Goal: Information Seeking & Learning: Learn about a topic

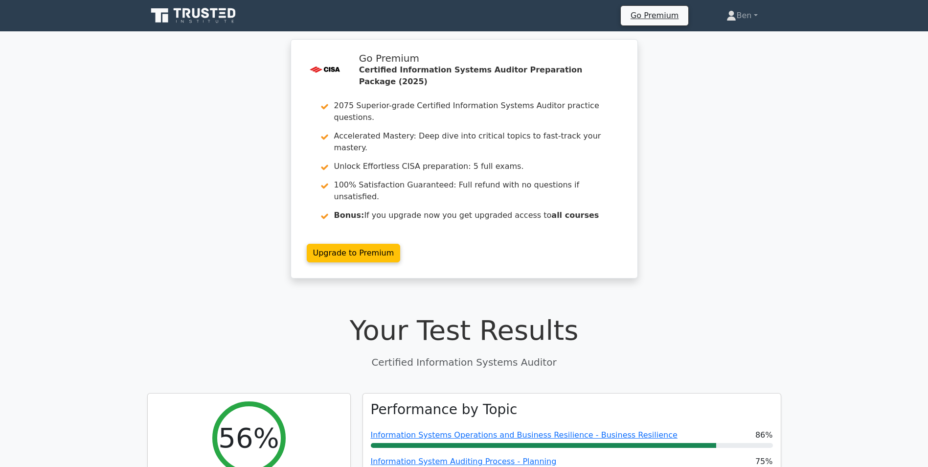
click at [233, 14] on icon at bounding box center [194, 15] width 94 height 19
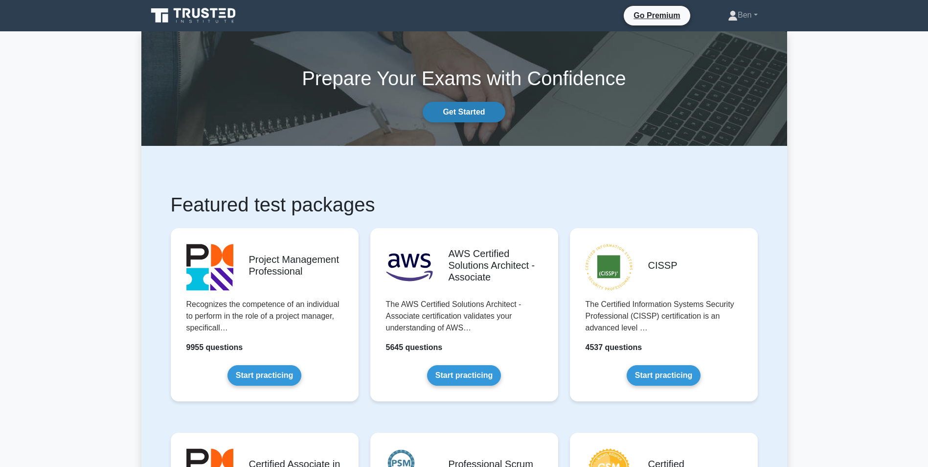
click at [469, 110] on link "Get Started" at bounding box center [464, 112] width 82 height 21
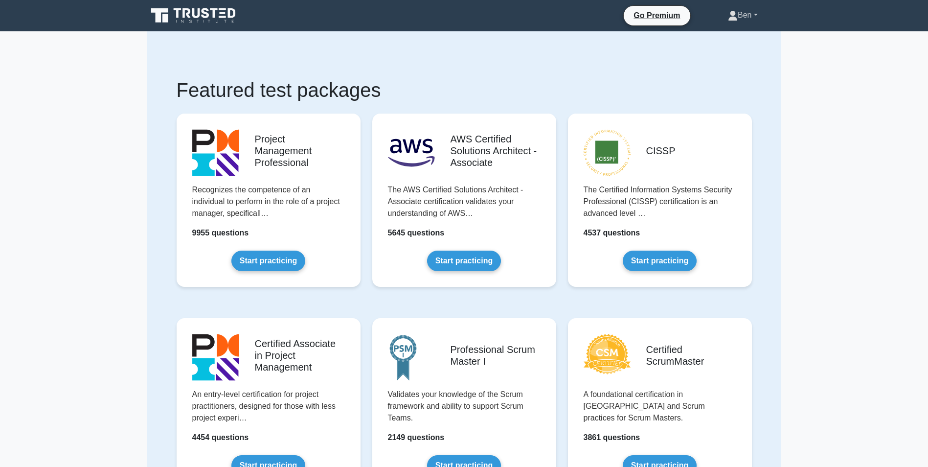
click at [756, 16] on link "Ben" at bounding box center [742, 15] width 77 height 20
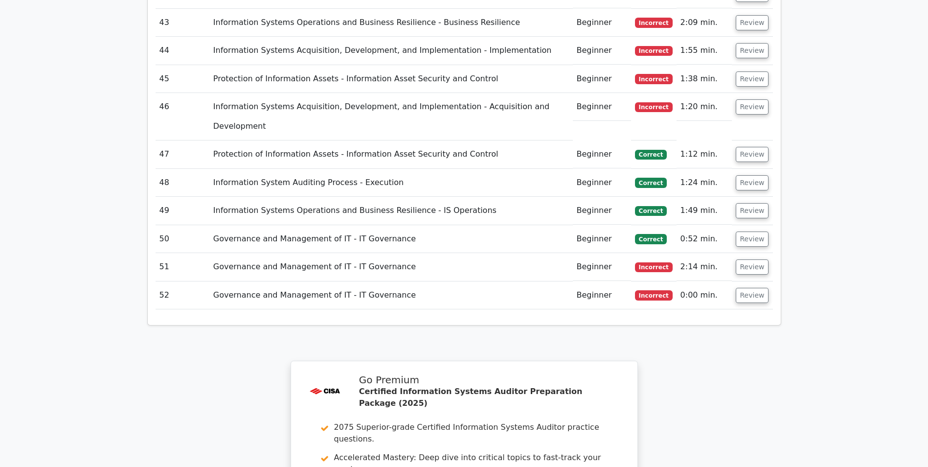
scroll to position [2713, 0]
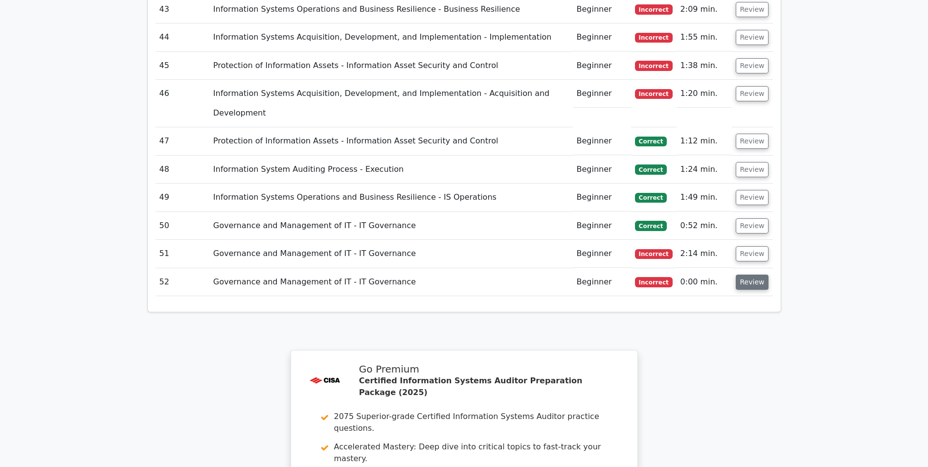
click at [753, 274] on button "Review" at bounding box center [752, 281] width 33 height 15
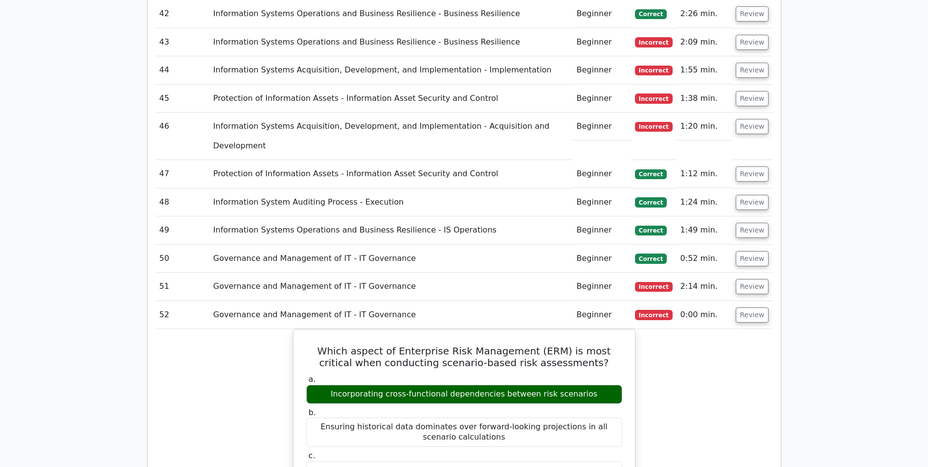
scroll to position [2678, 0]
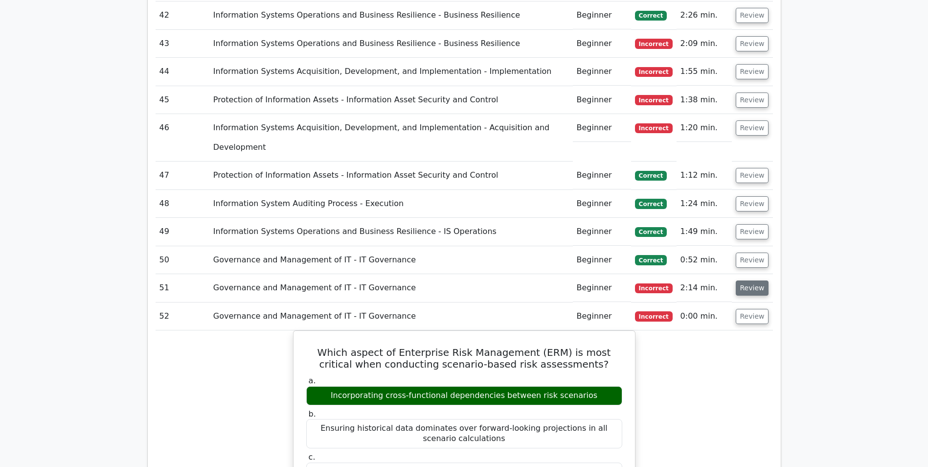
click at [752, 280] on button "Review" at bounding box center [752, 287] width 33 height 15
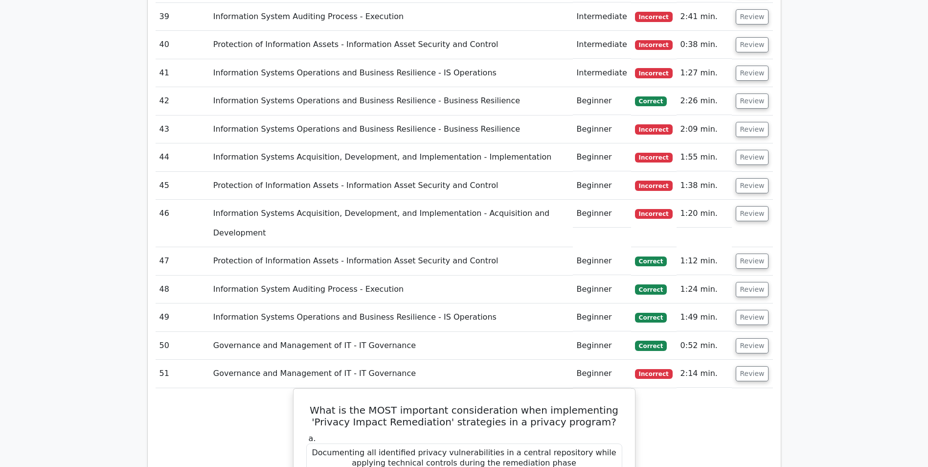
scroll to position [2600, 0]
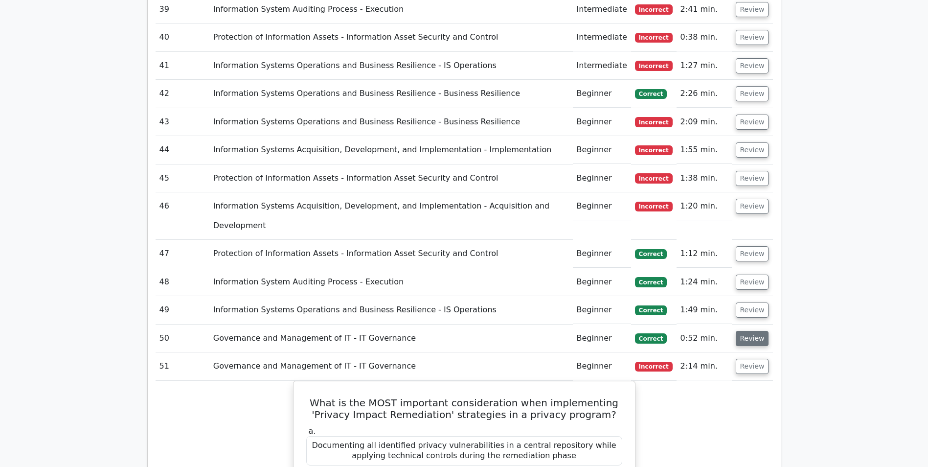
click at [745, 331] on button "Review" at bounding box center [752, 338] width 33 height 15
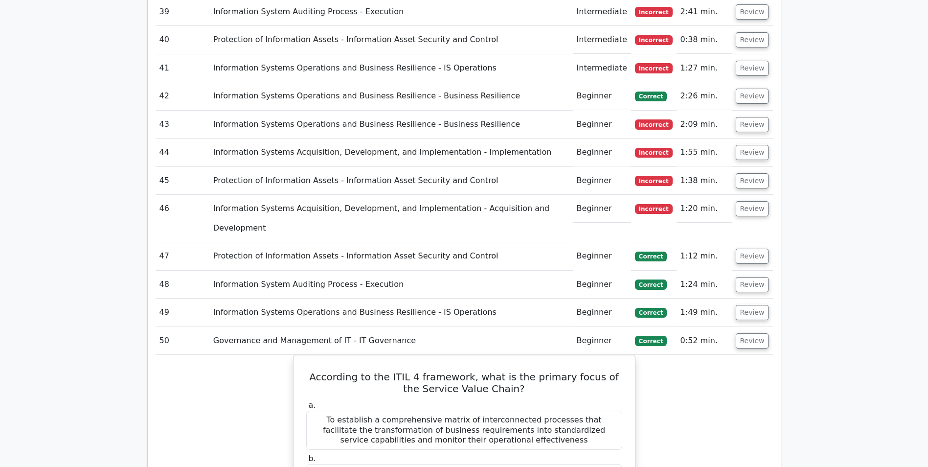
scroll to position [2584, 0]
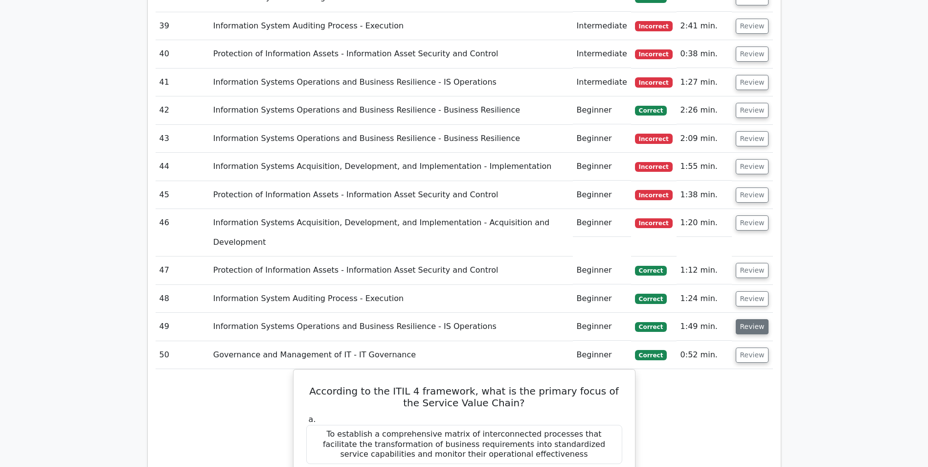
click at [746, 319] on button "Review" at bounding box center [752, 326] width 33 height 15
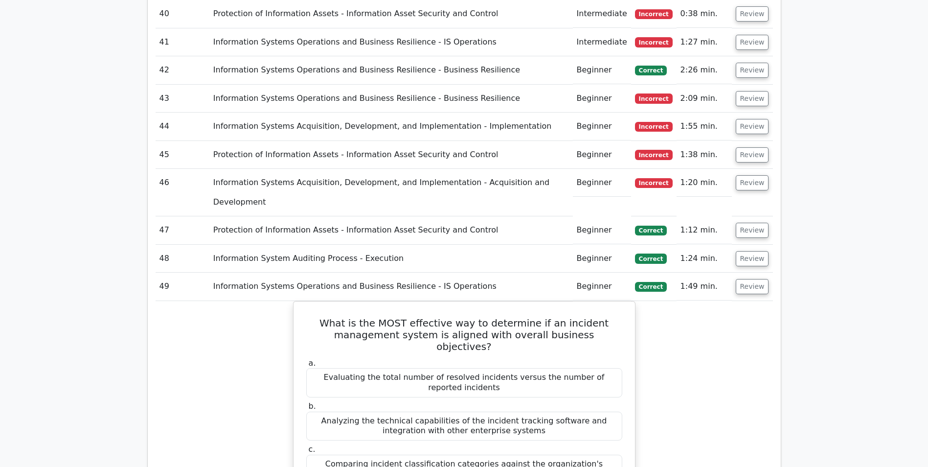
scroll to position [2542, 0]
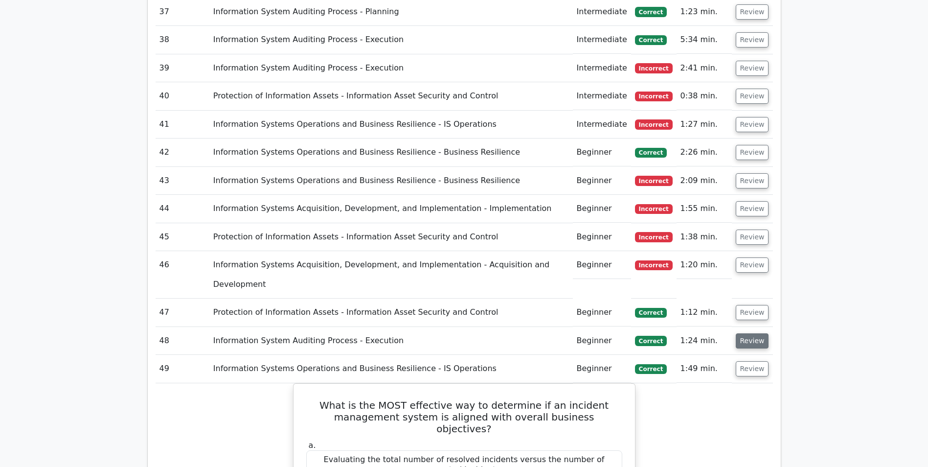
click at [756, 333] on button "Review" at bounding box center [752, 340] width 33 height 15
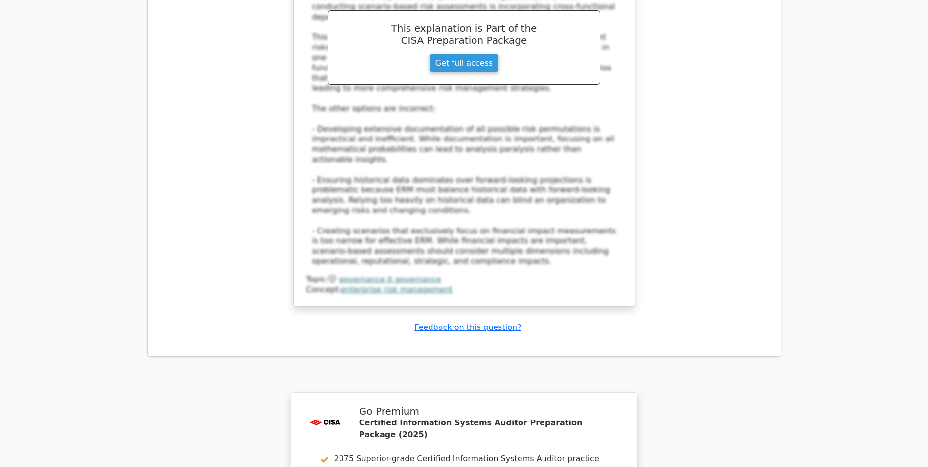
scroll to position [5586, 0]
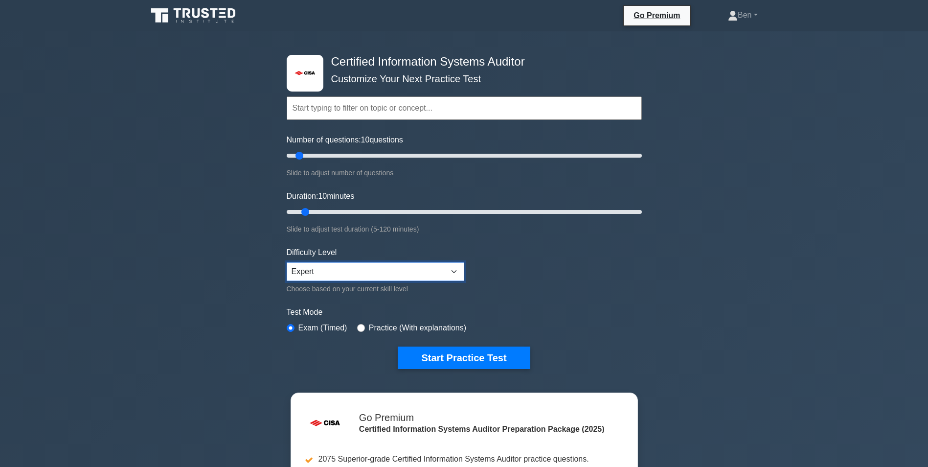
click at [451, 268] on select "Beginner Intermediate Expert" at bounding box center [376, 271] width 178 height 19
select select "beginner"
click at [287, 262] on select "Beginner Intermediate Expert" at bounding box center [376, 271] width 178 height 19
click at [449, 354] on button "Start Practice Test" at bounding box center [464, 357] width 132 height 22
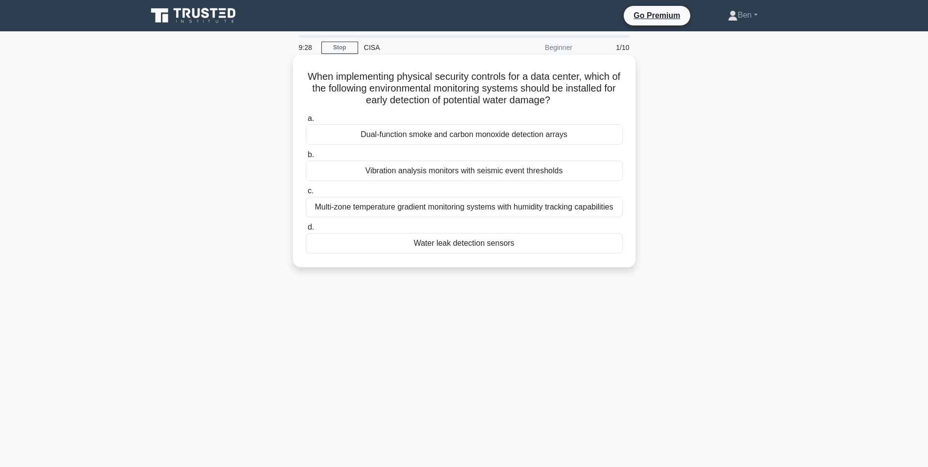
click at [458, 244] on div "Water leak detection sensors" at bounding box center [464, 243] width 317 height 21
click at [306, 230] on input "d. Water leak detection sensors" at bounding box center [306, 227] width 0 height 6
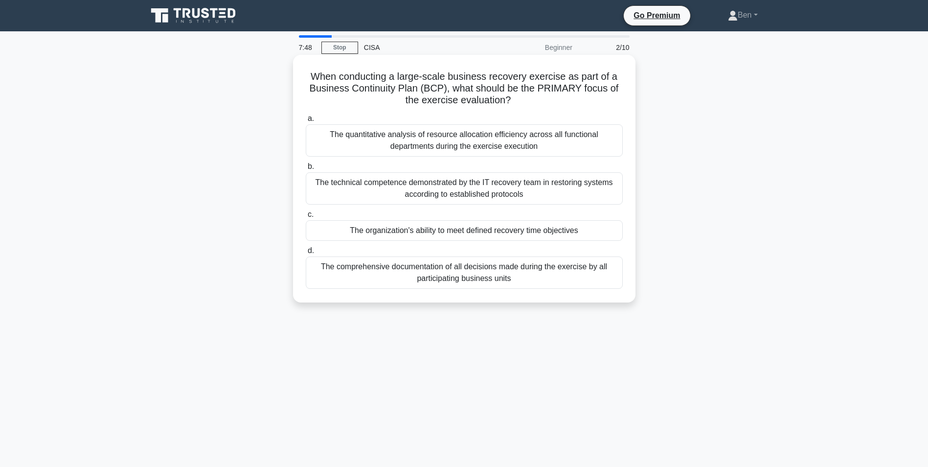
click at [491, 228] on div "The organization's ability to meet defined recovery time objectives" at bounding box center [464, 230] width 317 height 21
click at [306, 218] on input "c. The organization's ability to meet defined recovery time objectives" at bounding box center [306, 214] width 0 height 6
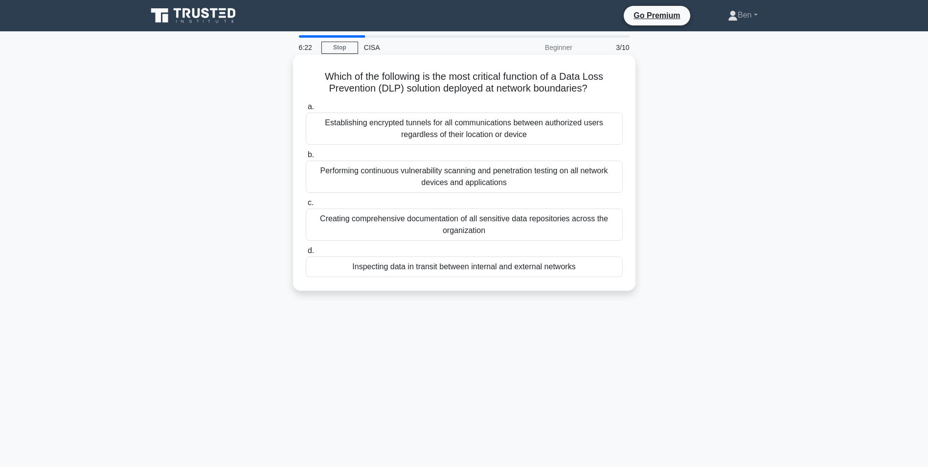
click at [487, 266] on div "Inspecting data in transit between internal and external networks" at bounding box center [464, 266] width 317 height 21
click at [306, 254] on input "d. Inspecting data in transit between internal and external networks" at bounding box center [306, 250] width 0 height 6
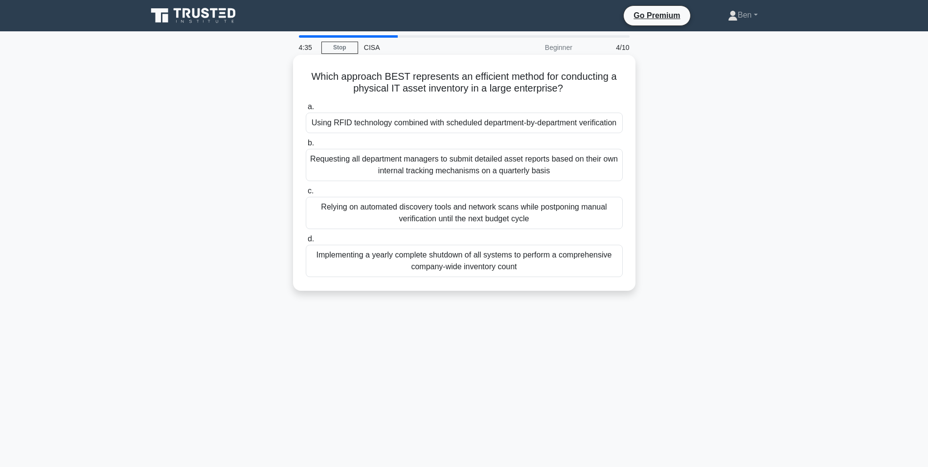
click at [509, 211] on div "Relying on automated discovery tools and network scans while postponing manual …" at bounding box center [464, 213] width 317 height 32
click at [306, 194] on input "c. Relying on automated discovery tools and network scans while postponing manu…" at bounding box center [306, 191] width 0 height 6
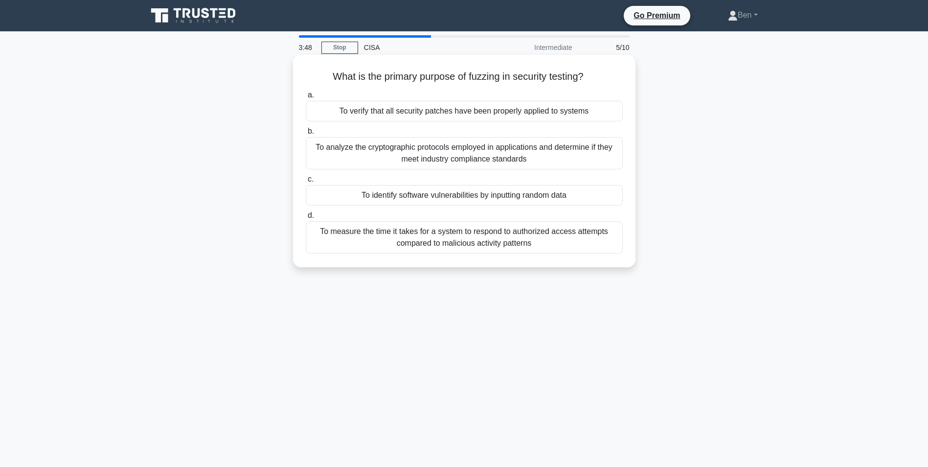
click at [477, 115] on div "To verify that all security patches have been properly applied to systems" at bounding box center [464, 111] width 317 height 21
click at [306, 98] on input "a. To verify that all security patches have been properly applied to systems" at bounding box center [306, 95] width 0 height 6
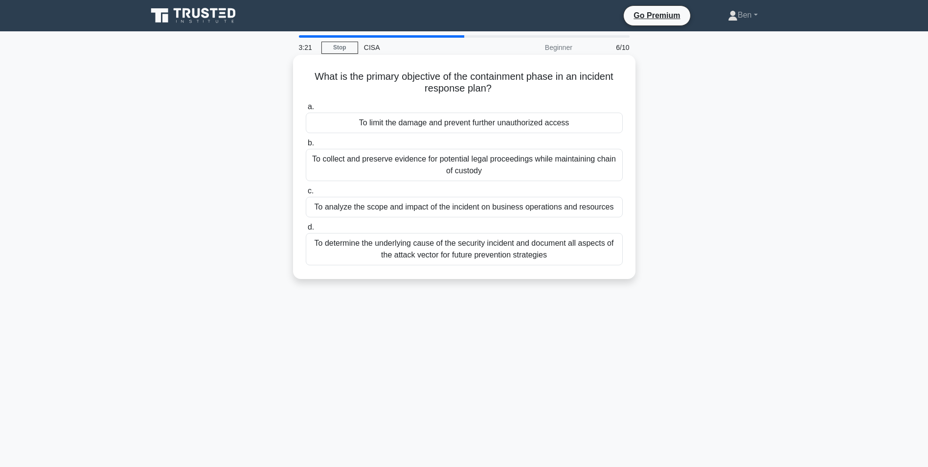
click at [474, 122] on div "To limit the damage and prevent further unauthorized access" at bounding box center [464, 122] width 317 height 21
click at [306, 110] on input "a. To limit the damage and prevent further unauthorized access" at bounding box center [306, 107] width 0 height 6
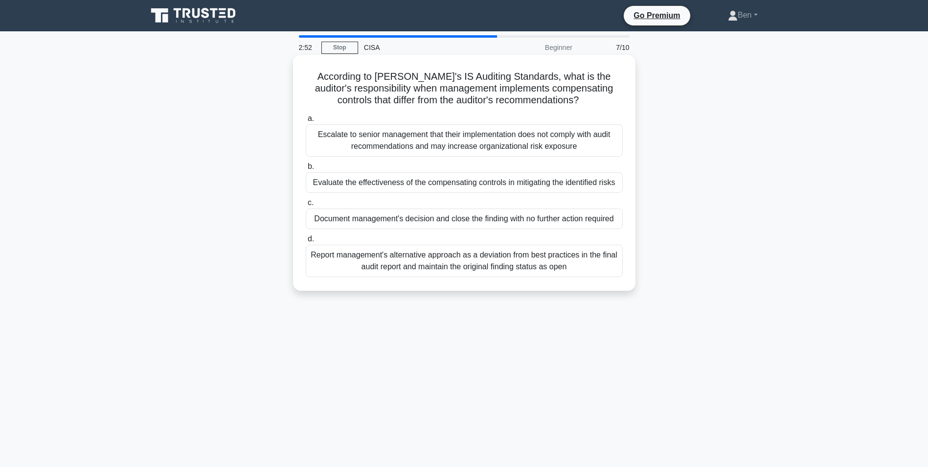
click at [445, 184] on div "Evaluate the effectiveness of the compensating controls in mitigating the ident…" at bounding box center [464, 182] width 317 height 21
click at [306, 170] on input "b. Evaluate the effectiveness of the compensating controls in mitigating the id…" at bounding box center [306, 166] width 0 height 6
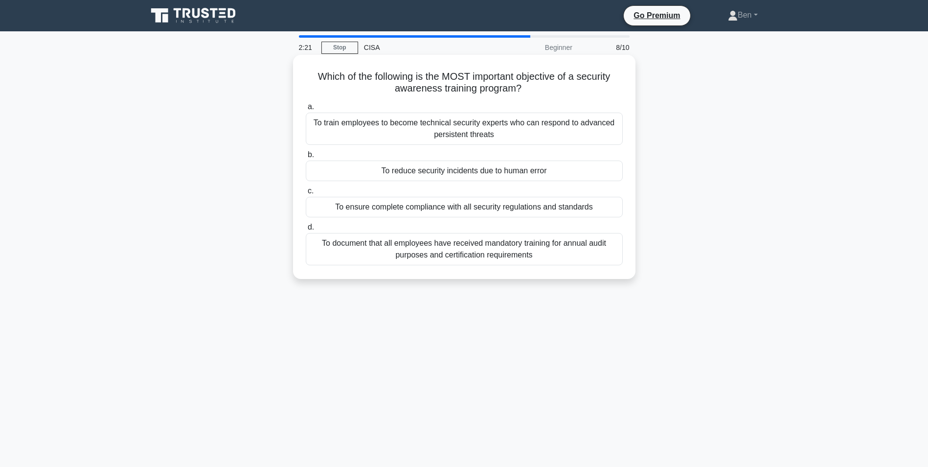
drag, startPoint x: 436, startPoint y: 211, endPoint x: 416, endPoint y: 205, distance: 20.4
click at [416, 205] on div "To ensure complete compliance with all security regulations and standards" at bounding box center [464, 207] width 317 height 21
click at [306, 194] on input "c. To ensure complete compliance with all security regulations and standards" at bounding box center [306, 191] width 0 height 6
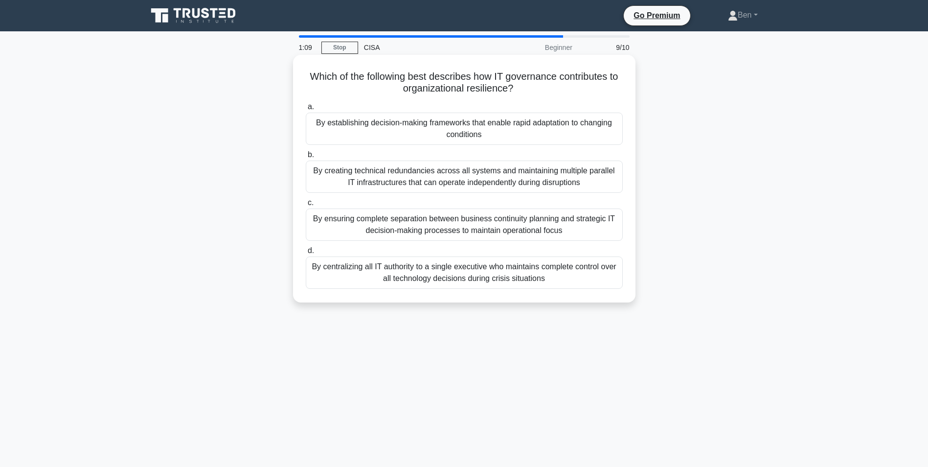
click at [562, 127] on div "By establishing decision-making frameworks that enable rapid adaptation to chan…" at bounding box center [464, 128] width 317 height 32
click at [306, 110] on input "a. By establishing decision-making frameworks that enable rapid adaptation to c…" at bounding box center [306, 107] width 0 height 6
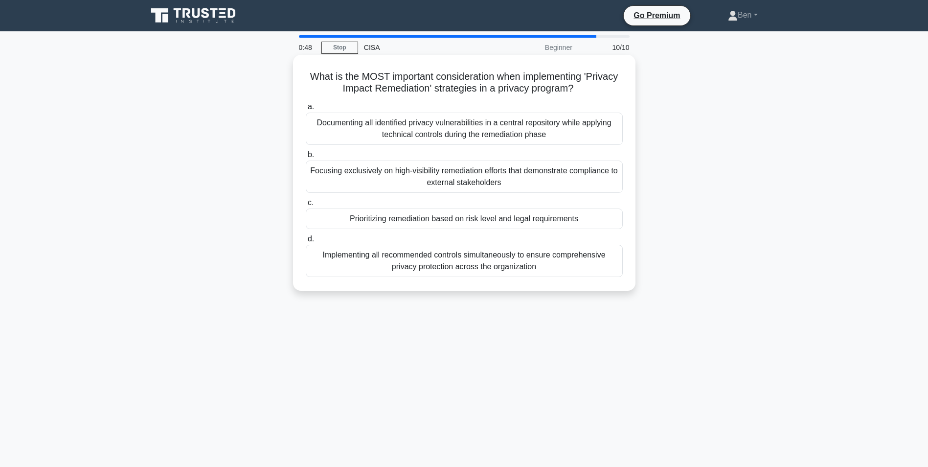
click at [487, 218] on div "Prioritizing remediation based on risk level and legal requirements" at bounding box center [464, 218] width 317 height 21
click at [306, 206] on input "c. Prioritizing remediation based on risk level and legal requirements" at bounding box center [306, 203] width 0 height 6
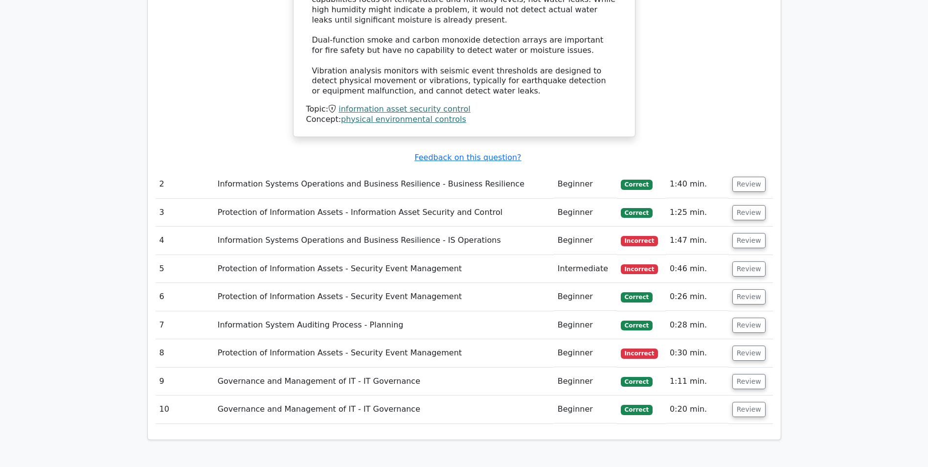
scroll to position [1173, 0]
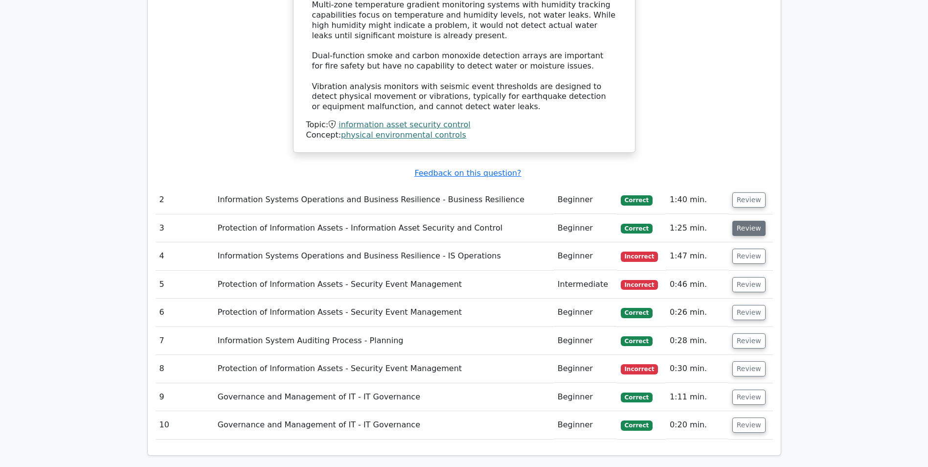
click at [747, 221] on button "Review" at bounding box center [748, 228] width 33 height 15
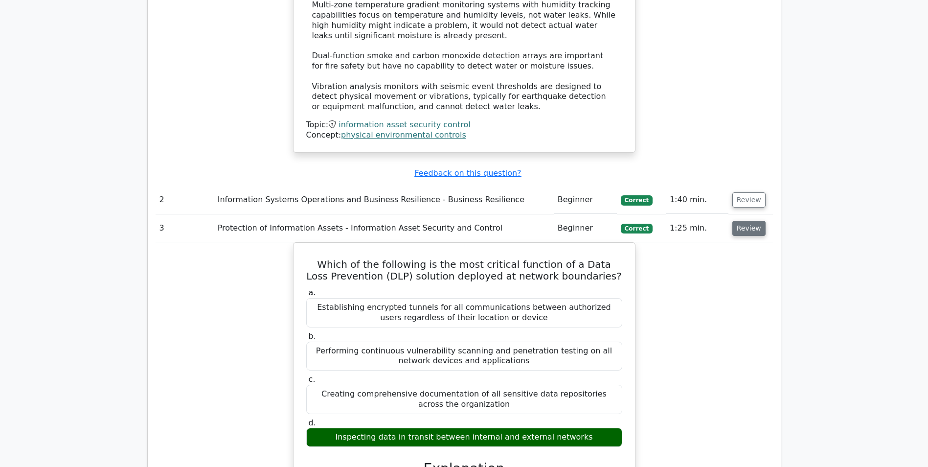
click at [747, 221] on button "Review" at bounding box center [748, 228] width 33 height 15
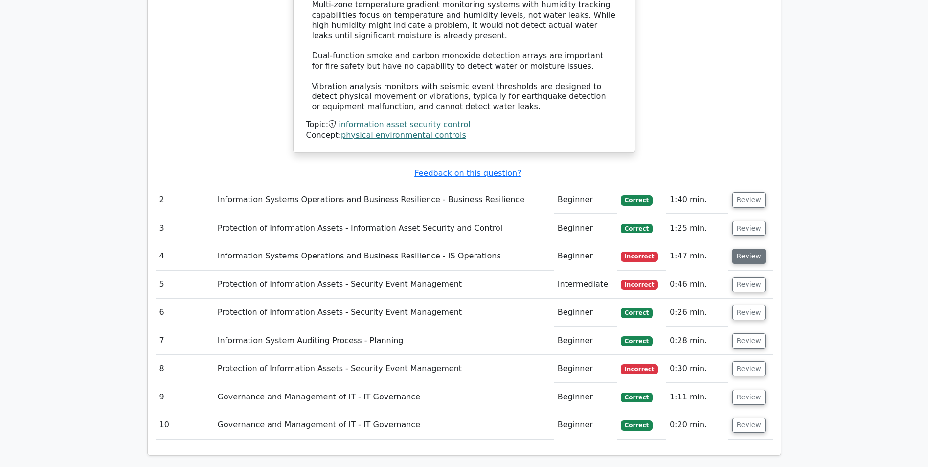
click at [740, 248] on button "Review" at bounding box center [748, 255] width 33 height 15
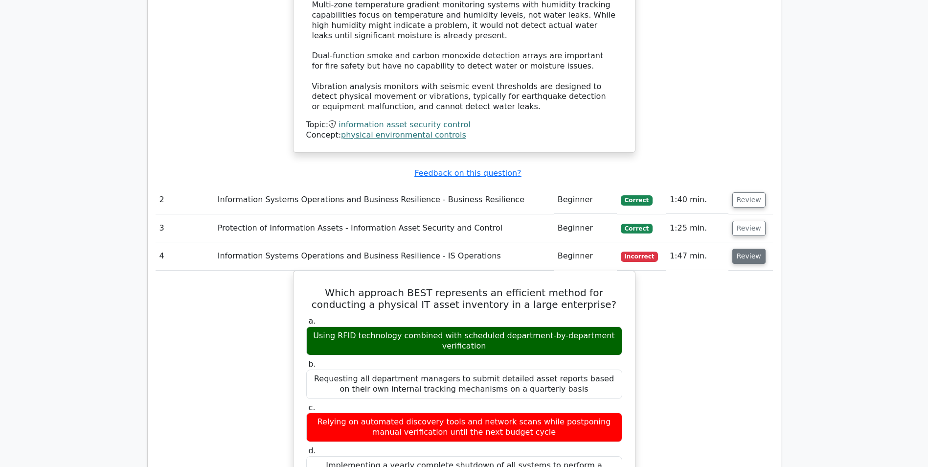
click at [746, 248] on button "Review" at bounding box center [748, 255] width 33 height 15
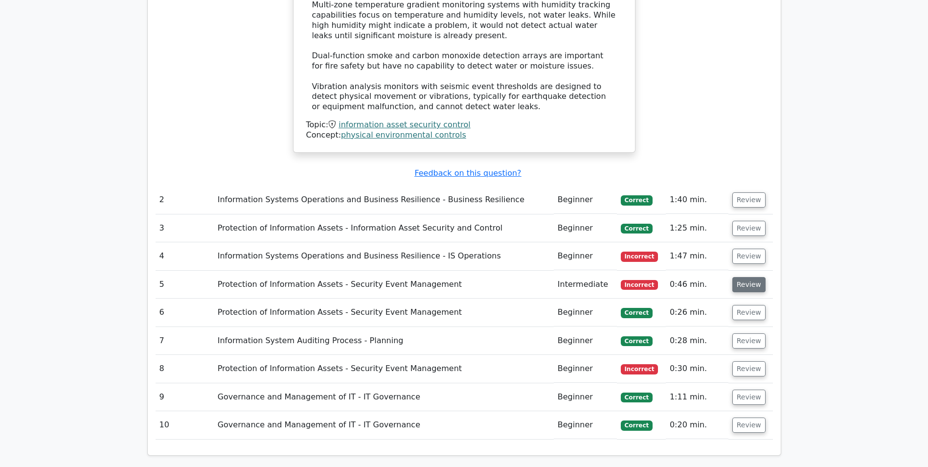
click at [743, 277] on button "Review" at bounding box center [748, 284] width 33 height 15
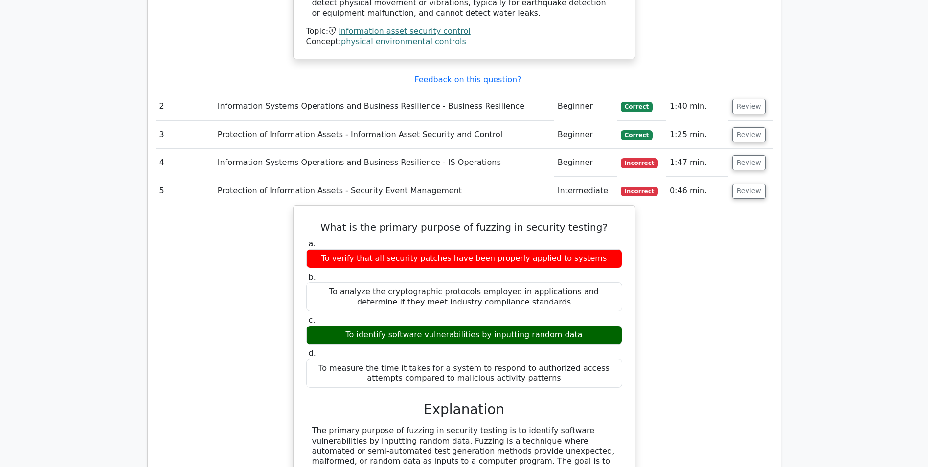
scroll to position [1250, 0]
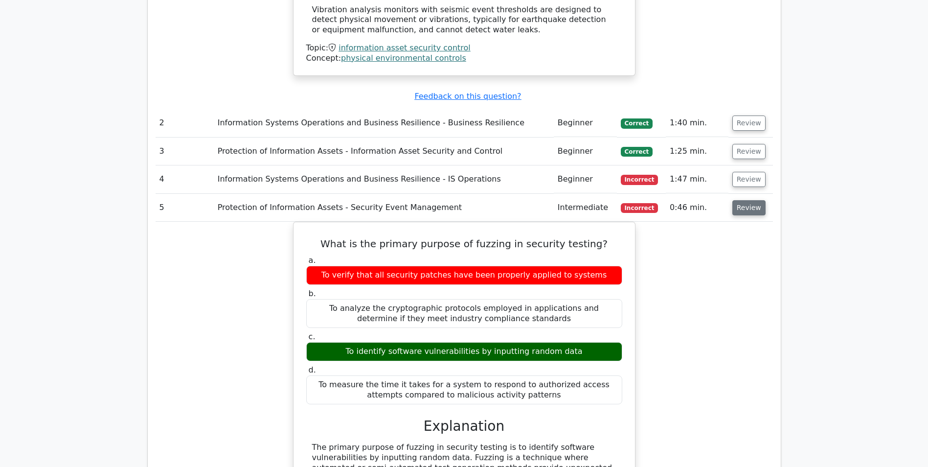
click at [740, 200] on button "Review" at bounding box center [748, 207] width 33 height 15
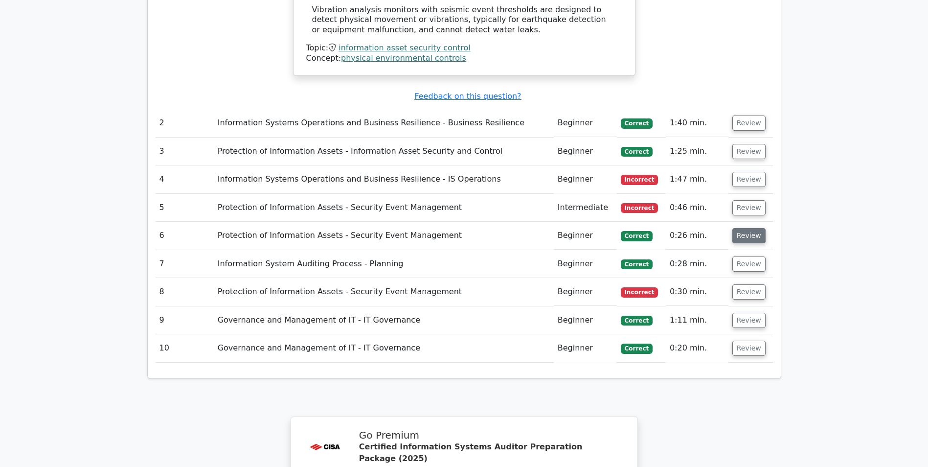
click at [739, 228] on button "Review" at bounding box center [748, 235] width 33 height 15
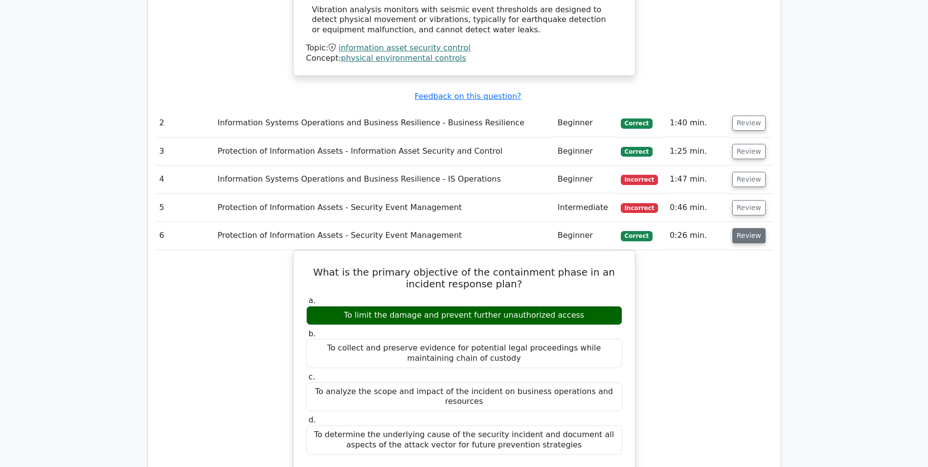
click at [739, 228] on button "Review" at bounding box center [748, 235] width 33 height 15
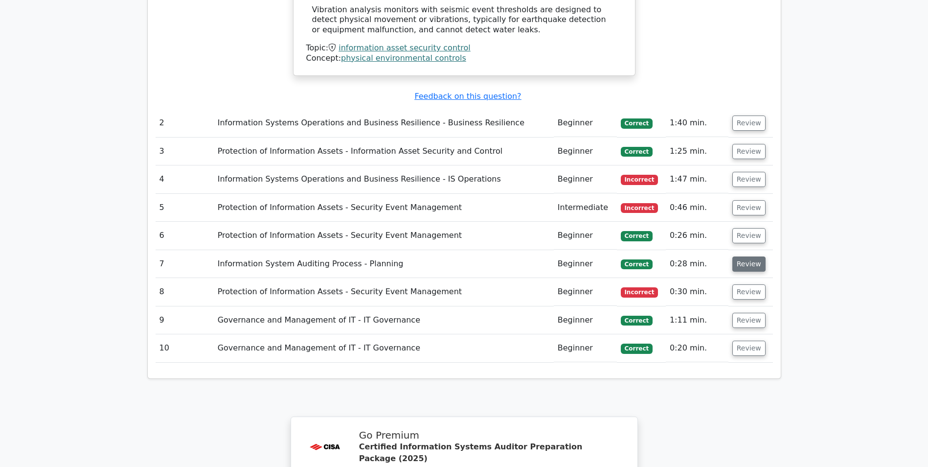
click at [750, 256] on button "Review" at bounding box center [748, 263] width 33 height 15
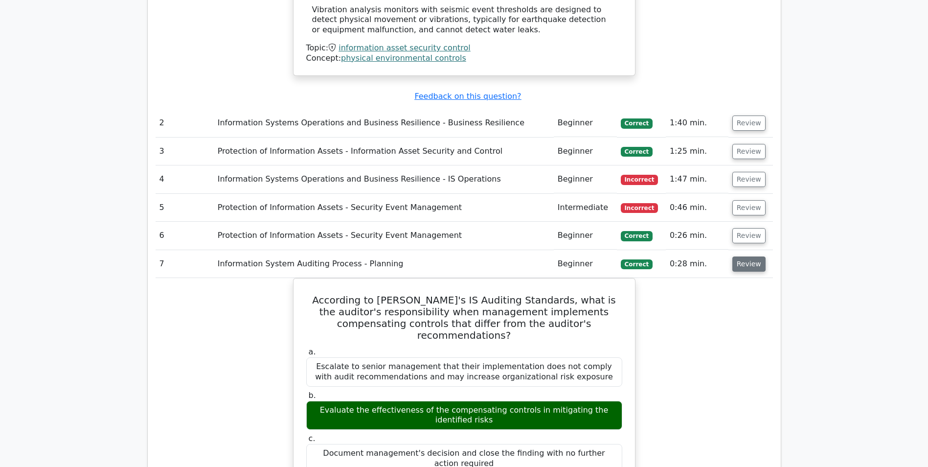
click at [750, 256] on button "Review" at bounding box center [748, 263] width 33 height 15
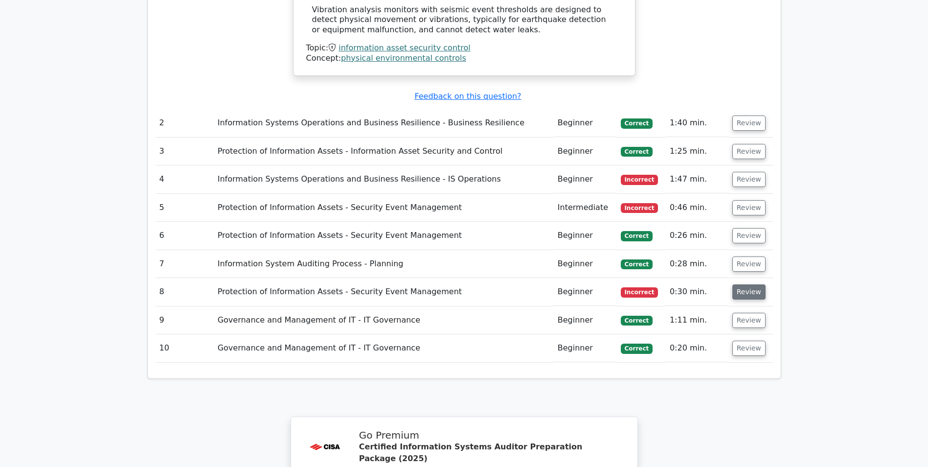
click at [746, 284] on button "Review" at bounding box center [748, 291] width 33 height 15
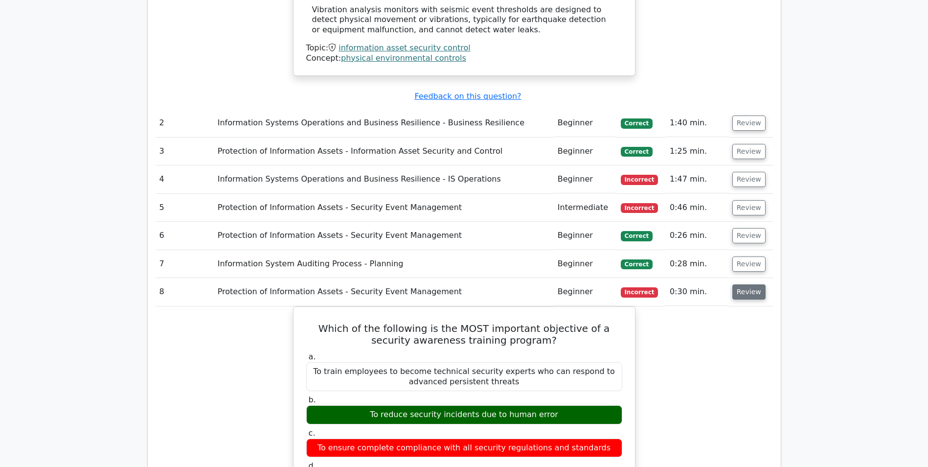
click at [744, 284] on button "Review" at bounding box center [748, 291] width 33 height 15
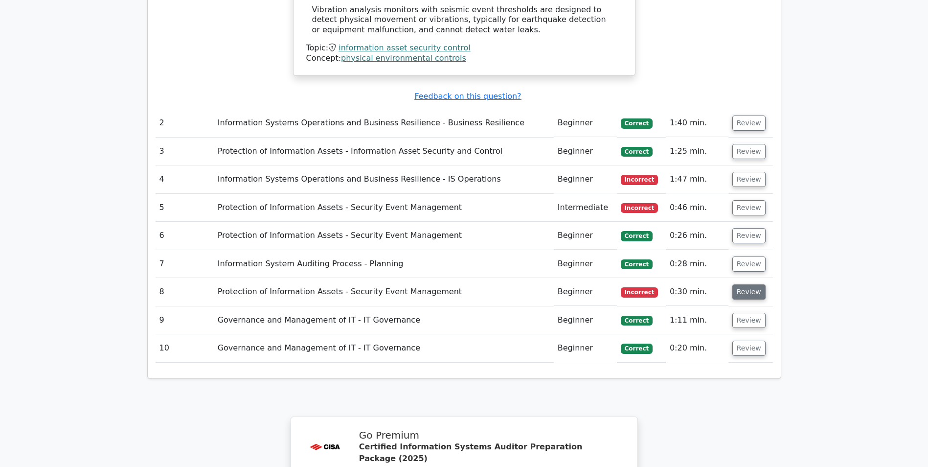
click at [744, 284] on button "Review" at bounding box center [748, 291] width 33 height 15
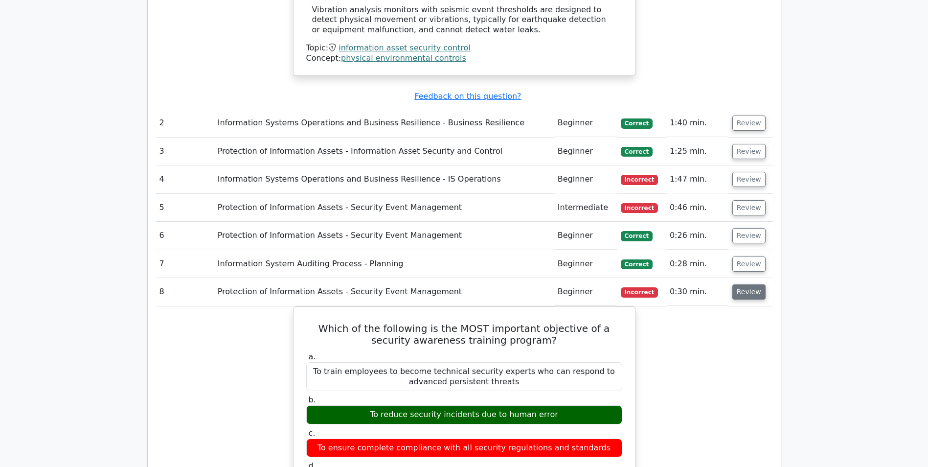
click at [744, 284] on button "Review" at bounding box center [748, 291] width 33 height 15
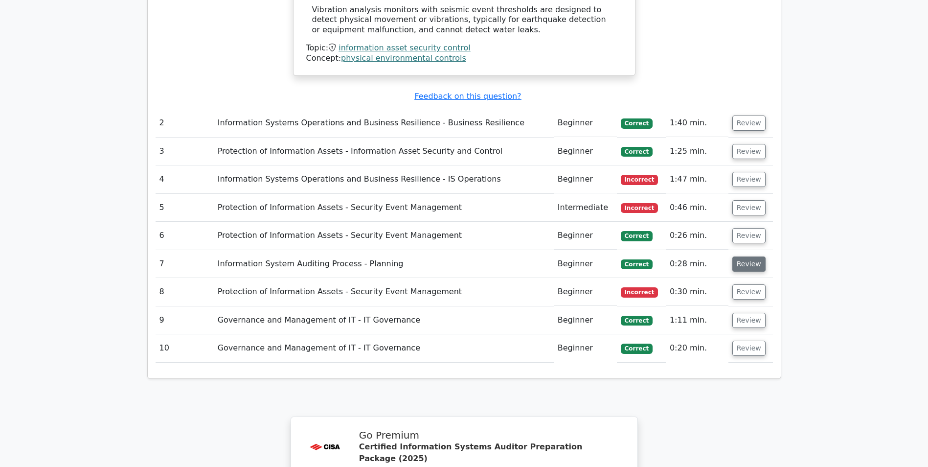
click at [741, 256] on button "Review" at bounding box center [748, 263] width 33 height 15
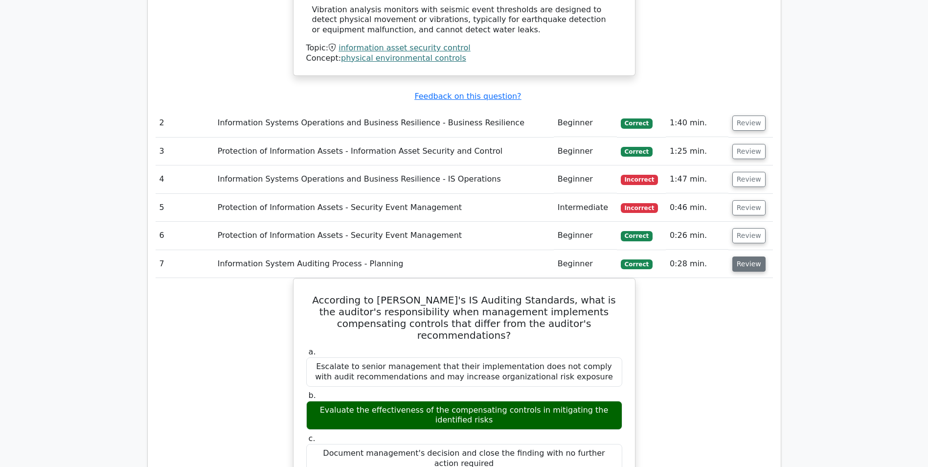
click at [740, 256] on button "Review" at bounding box center [748, 263] width 33 height 15
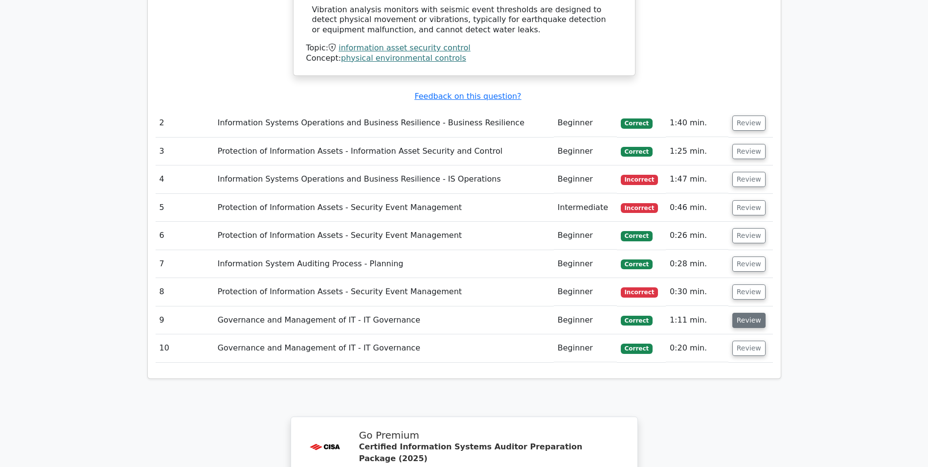
click at [735, 312] on button "Review" at bounding box center [748, 319] width 33 height 15
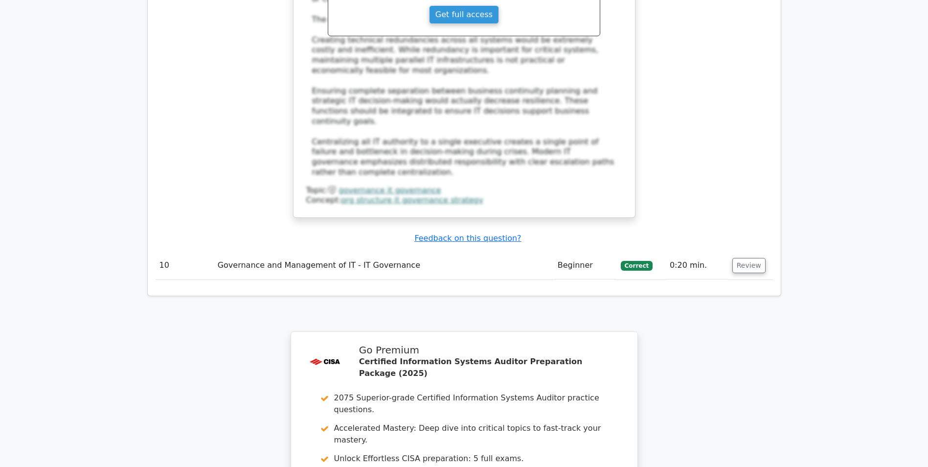
scroll to position [1909, 0]
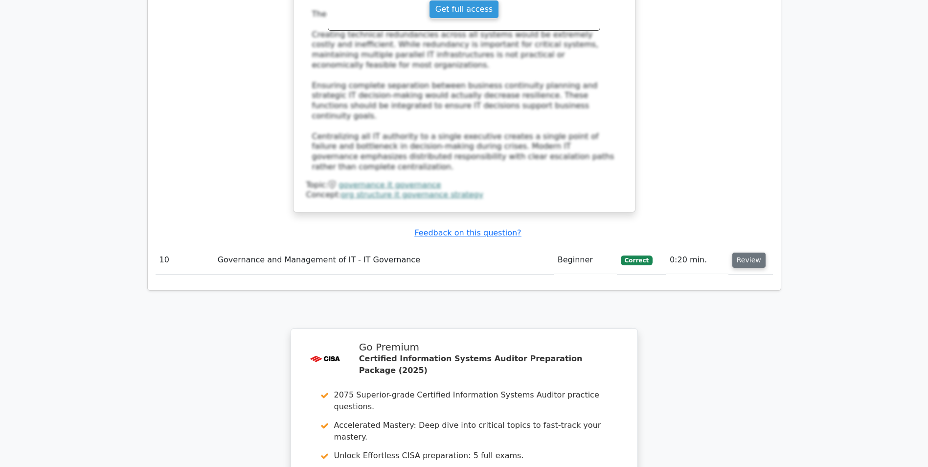
click at [741, 252] on button "Review" at bounding box center [748, 259] width 33 height 15
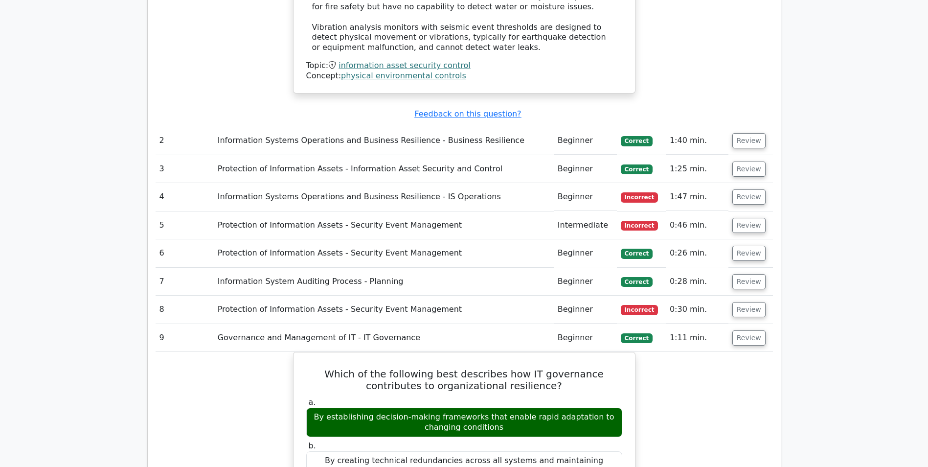
scroll to position [1218, 0]
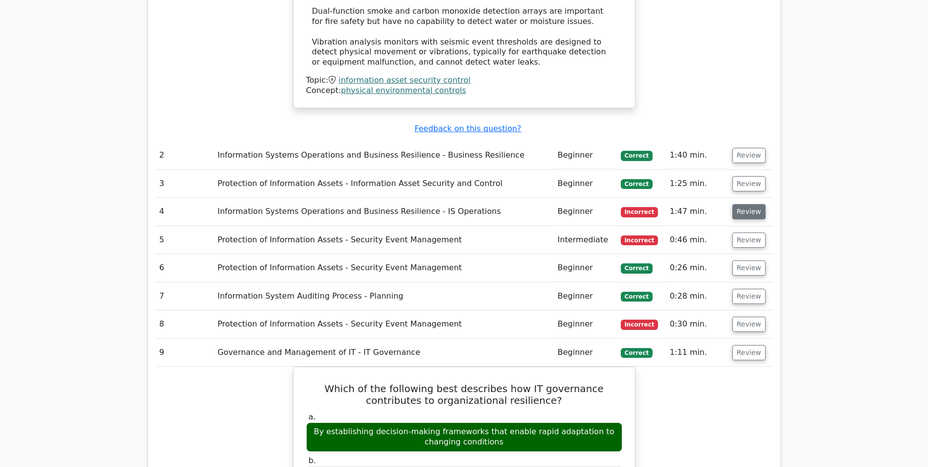
click at [753, 204] on button "Review" at bounding box center [748, 211] width 33 height 15
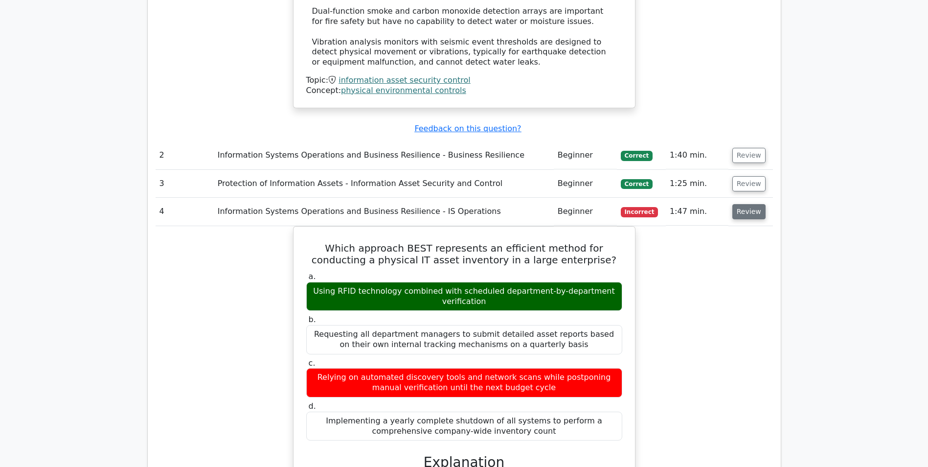
click at [753, 204] on button "Review" at bounding box center [748, 211] width 33 height 15
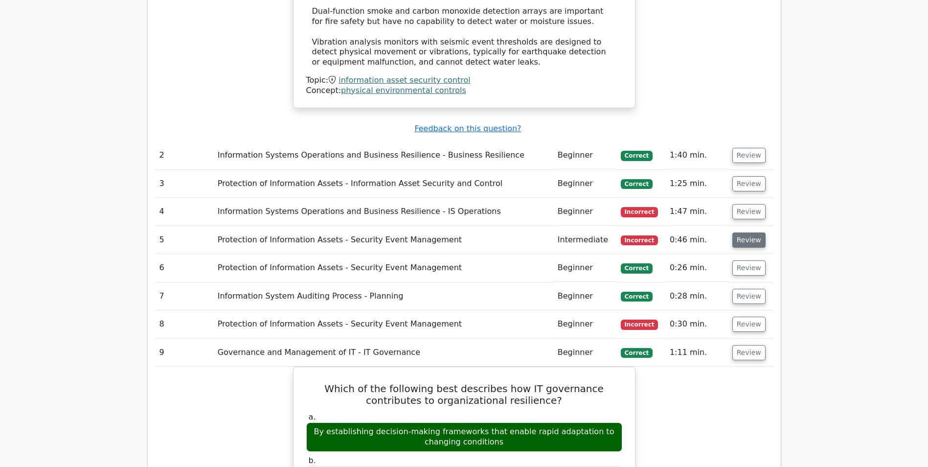
click at [748, 232] on button "Review" at bounding box center [748, 239] width 33 height 15
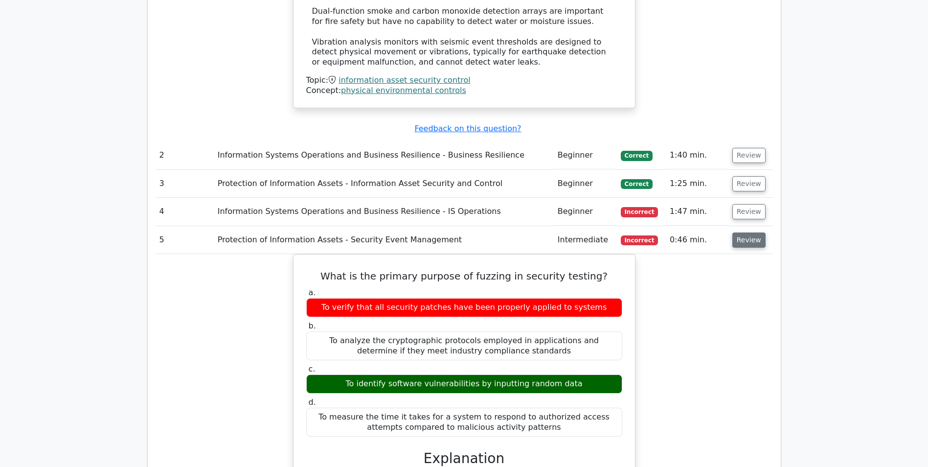
click at [748, 232] on button "Review" at bounding box center [748, 239] width 33 height 15
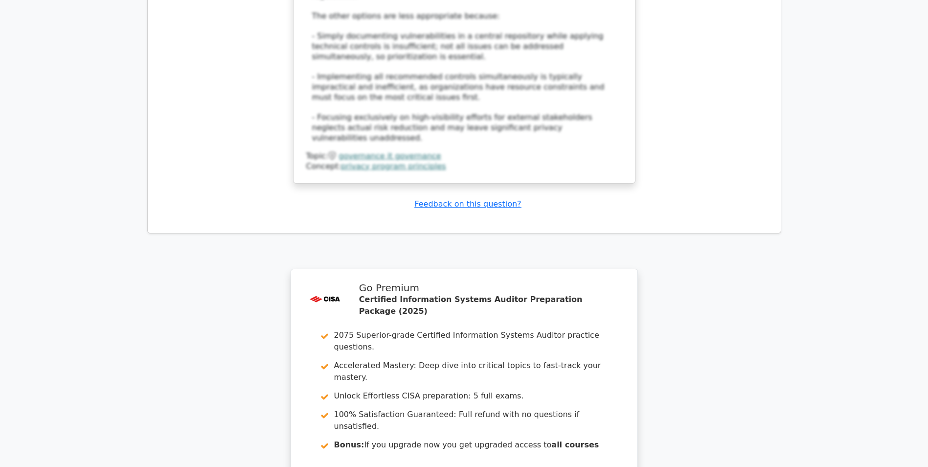
scroll to position [2608, 0]
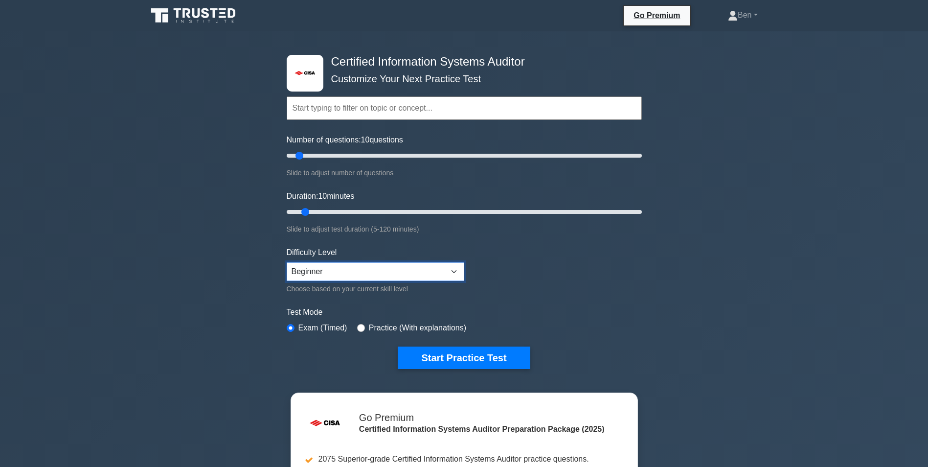
click at [456, 272] on select "Beginner Intermediate Expert" at bounding box center [376, 271] width 178 height 19
select select "intermediate"
click at [287, 262] on select "Beginner Intermediate Expert" at bounding box center [376, 271] width 178 height 19
click at [204, 327] on div ".st0{fill:#E31818;} Certified Information Systems Auditor Customize Your Next P…" at bounding box center [464, 320] width 928 height 579
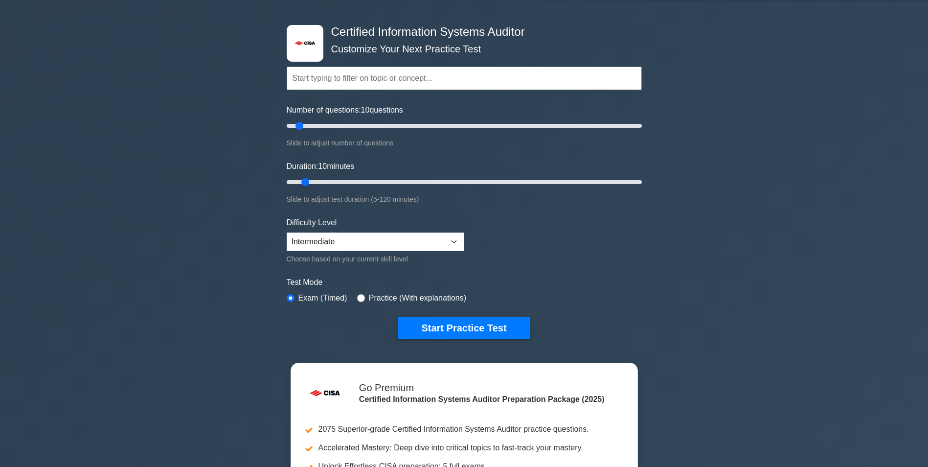
scroll to position [43, 0]
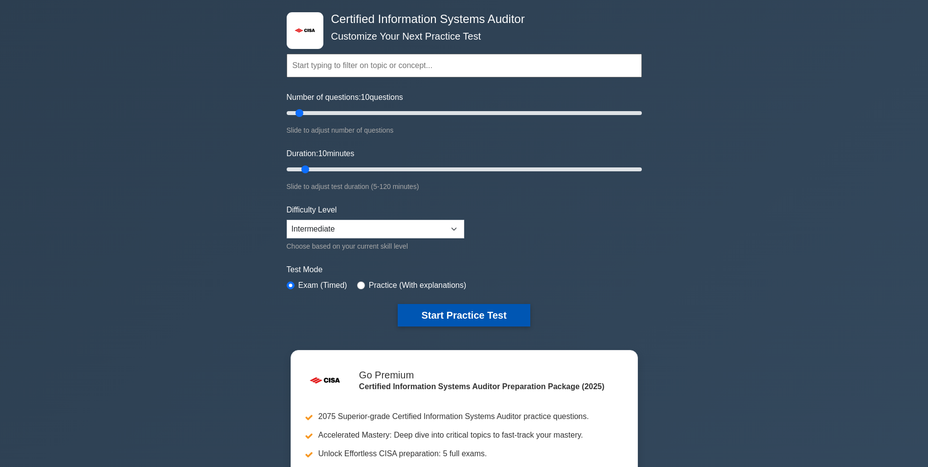
click at [507, 310] on button "Start Practice Test" at bounding box center [464, 315] width 132 height 22
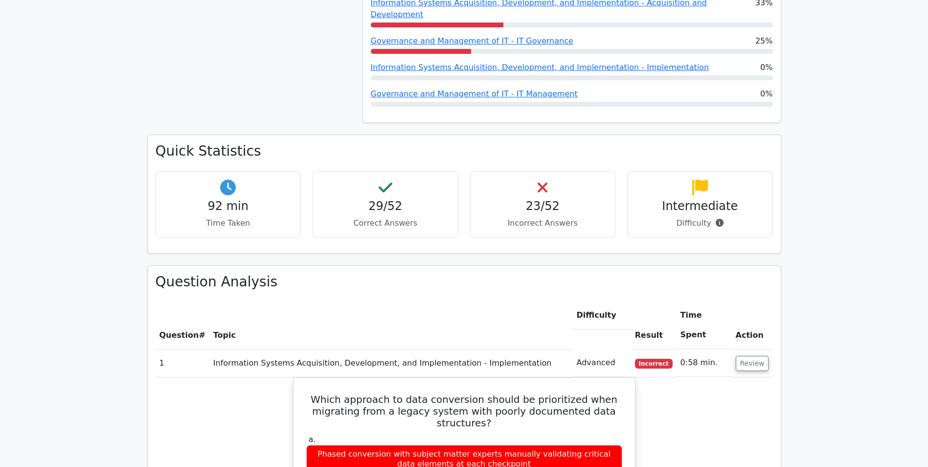
scroll to position [451, 0]
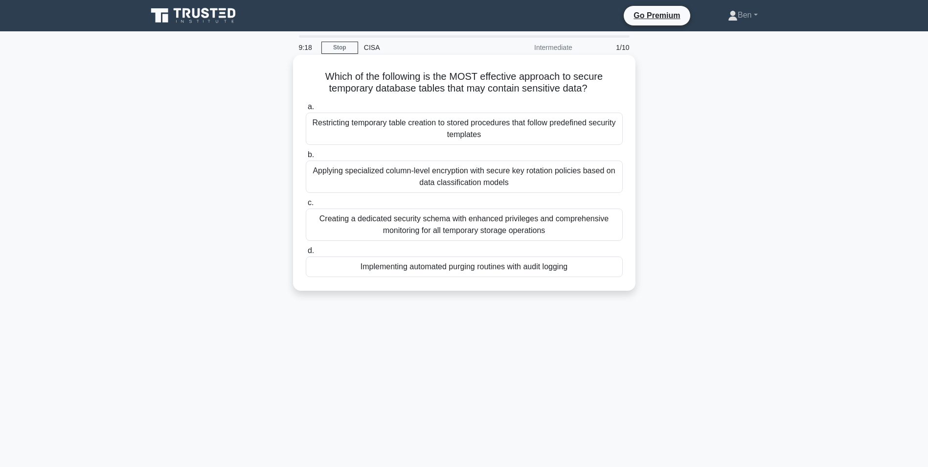
click at [459, 268] on div "Implementing automated purging routines with audit logging" at bounding box center [464, 266] width 317 height 21
click at [306, 254] on input "d. Implementing automated purging routines with audit logging" at bounding box center [306, 250] width 0 height 6
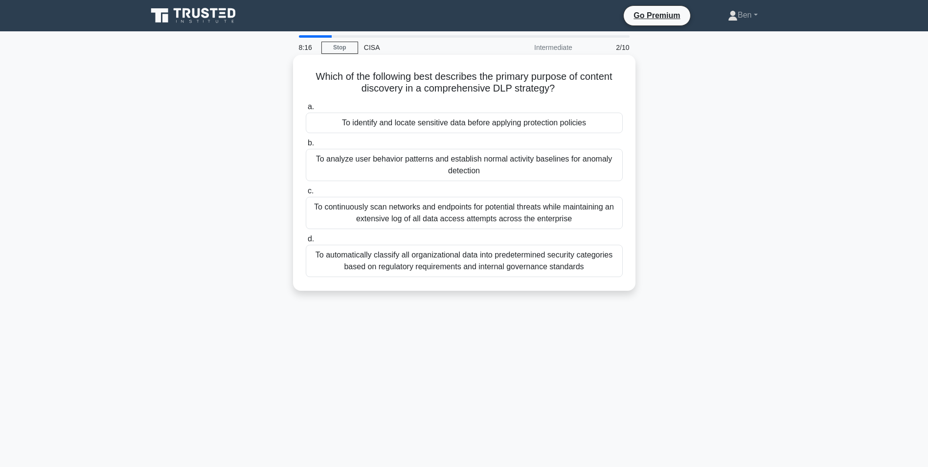
click at [356, 260] on div "To automatically classify all organizational data into predetermined security c…" at bounding box center [464, 261] width 317 height 32
click at [306, 242] on input "d. To automatically classify all organizational data into predetermined securit…" at bounding box center [306, 239] width 0 height 6
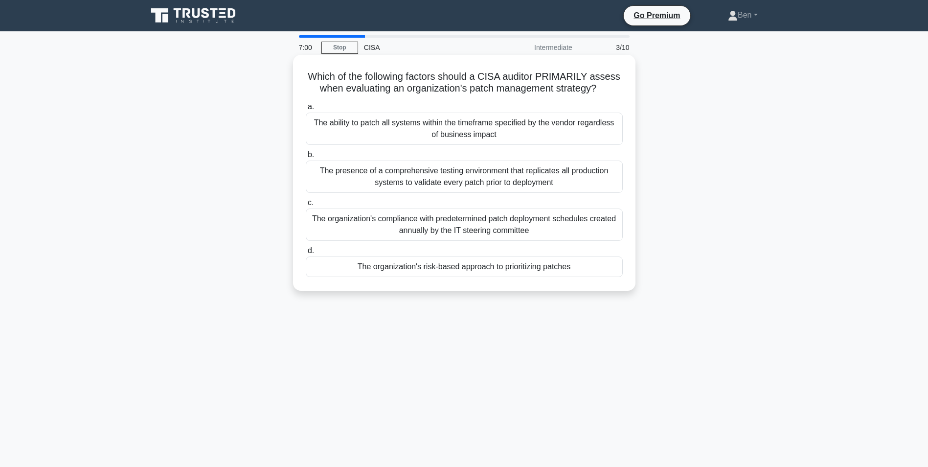
click at [442, 268] on div "The organization's risk-based approach to prioritizing patches" at bounding box center [464, 266] width 317 height 21
click at [306, 254] on input "d. The organization's risk-based approach to prioritizing patches" at bounding box center [306, 250] width 0 height 6
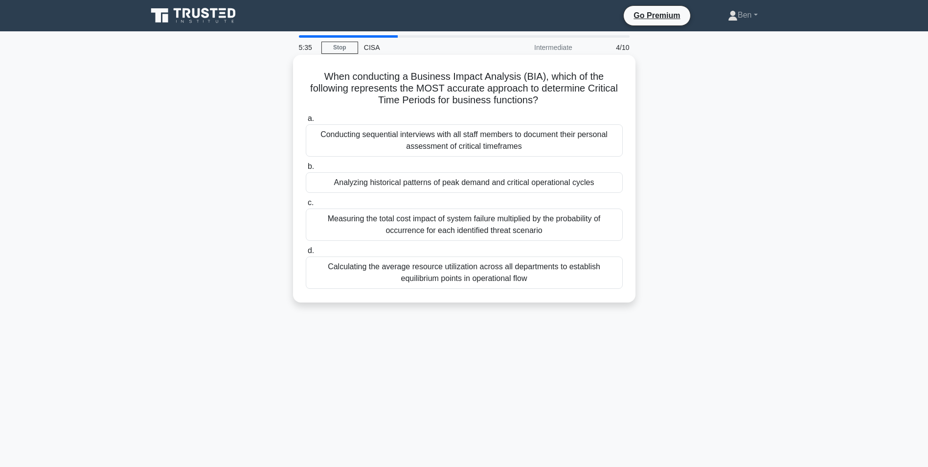
click at [450, 183] on div "Analyzing historical patterns of peak demand and critical operational cycles" at bounding box center [464, 182] width 317 height 21
click at [306, 170] on input "b. Analyzing historical patterns of peak demand and critical operational cycles" at bounding box center [306, 166] width 0 height 6
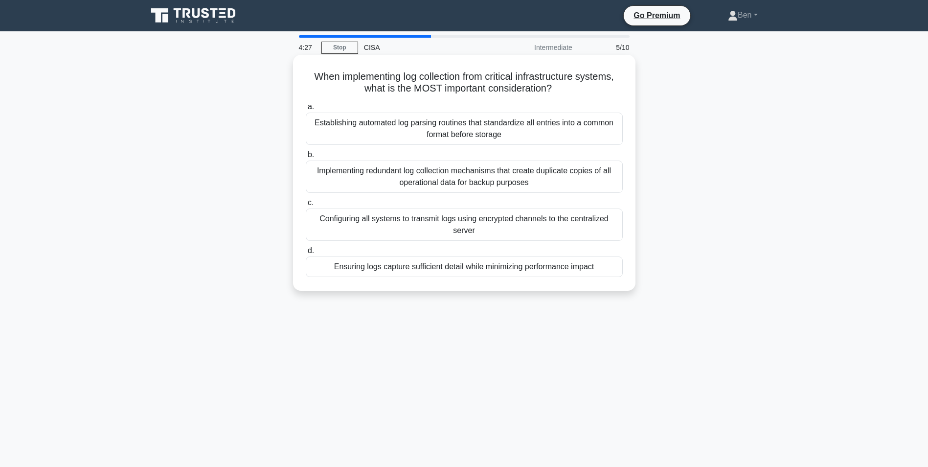
click at [481, 269] on div "Ensuring logs capture sufficient detail while minimizing performance impact" at bounding box center [464, 266] width 317 height 21
click at [306, 254] on input "d. Ensuring logs capture sufficient detail while minimizing performance impact" at bounding box center [306, 250] width 0 height 6
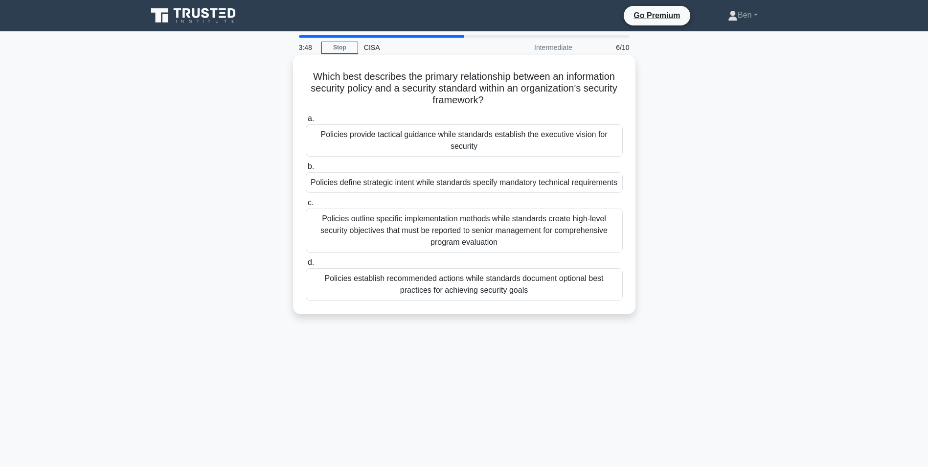
scroll to position [49, 0]
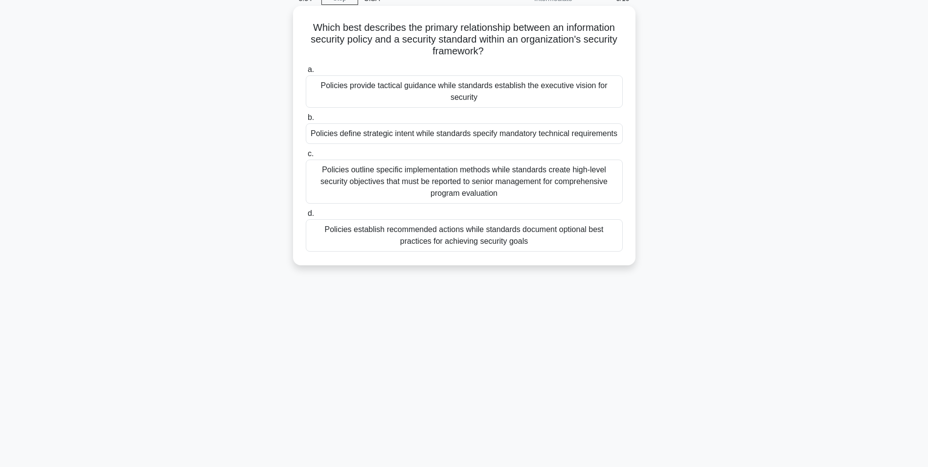
click at [443, 135] on div "Policies define strategic intent while standards specify mandatory technical re…" at bounding box center [464, 133] width 317 height 21
click at [306, 121] on input "b. Policies define strategic intent while standards specify mandatory technical…" at bounding box center [306, 117] width 0 height 6
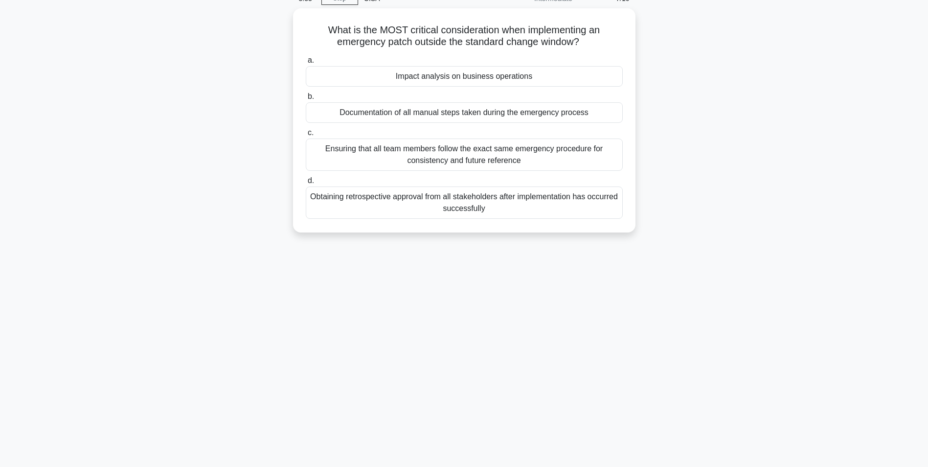
scroll to position [0, 0]
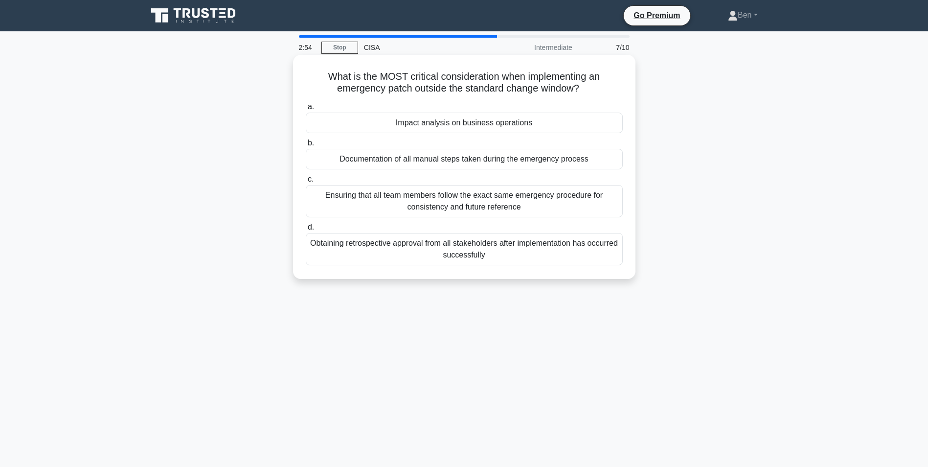
click at [452, 126] on div "Impact analysis on business operations" at bounding box center [464, 122] width 317 height 21
click at [306, 110] on input "a. Impact analysis on business operations" at bounding box center [306, 107] width 0 height 6
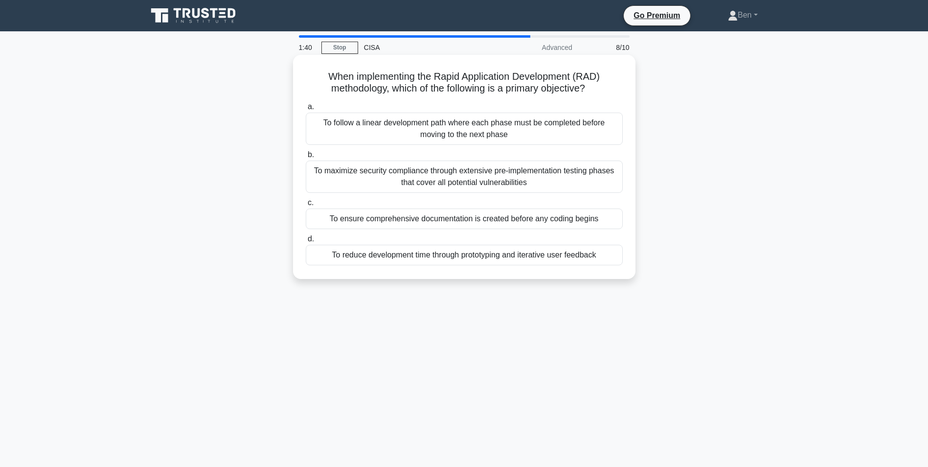
click at [468, 218] on div "To ensure comprehensive documentation is created before any coding begins" at bounding box center [464, 218] width 317 height 21
click at [306, 206] on input "c. To ensure comprehensive documentation is created before any coding begins" at bounding box center [306, 203] width 0 height 6
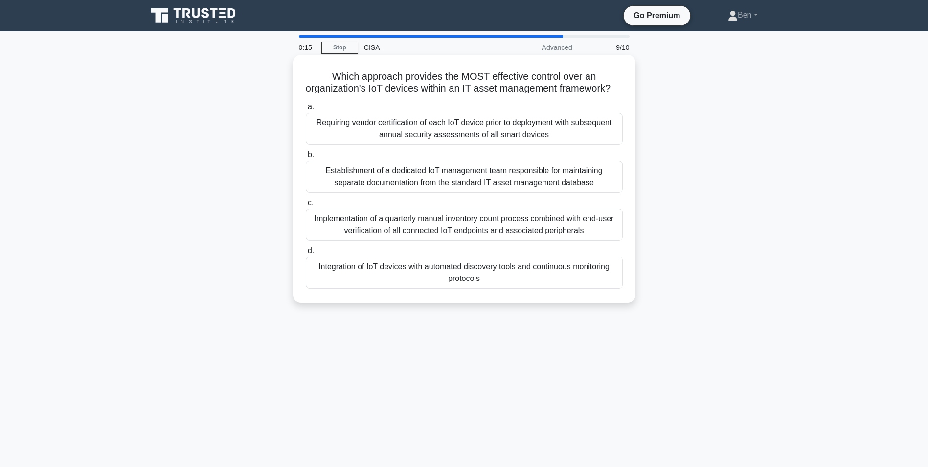
click at [539, 284] on div "Integration of IoT devices with automated discovery tools and continuous monito…" at bounding box center [464, 272] width 317 height 32
click at [306, 254] on input "d. Integration of IoT devices with automated discovery tools and continuous mon…" at bounding box center [306, 250] width 0 height 6
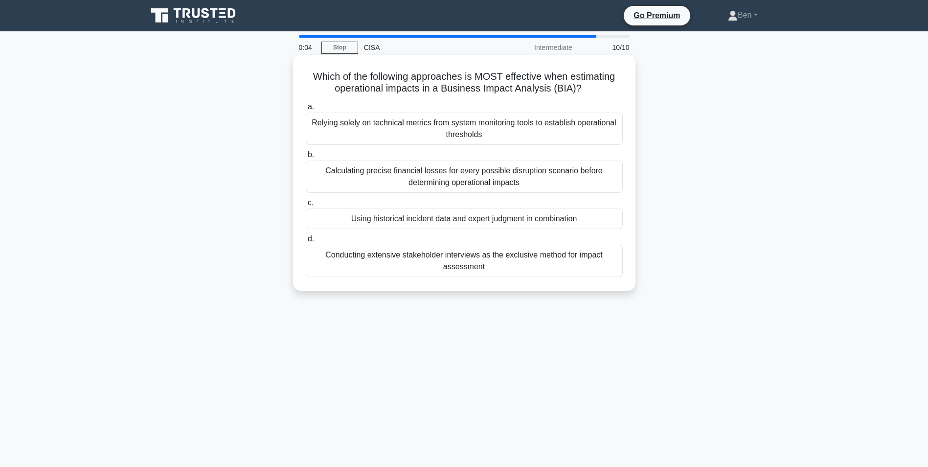
click at [411, 219] on div "Using historical incident data and expert judgment in combination" at bounding box center [464, 218] width 317 height 21
click at [306, 206] on input "c. Using historical incident data and expert judgment in combination" at bounding box center [306, 203] width 0 height 6
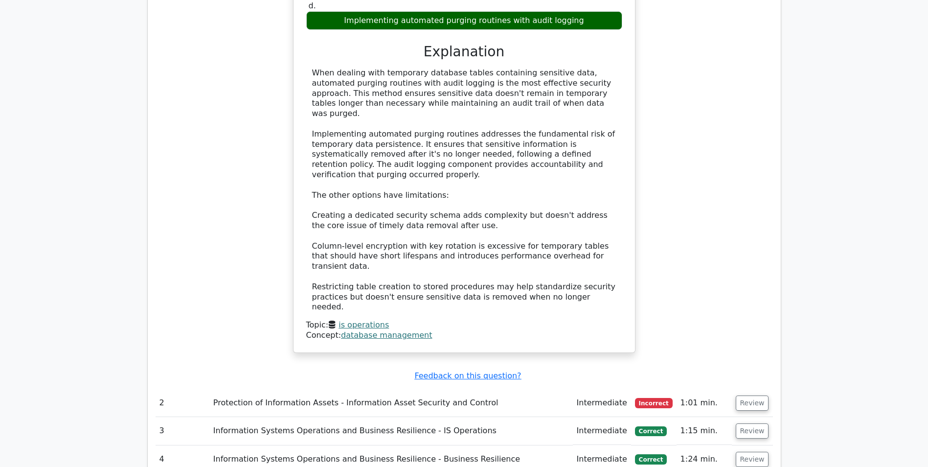
scroll to position [1076, 0]
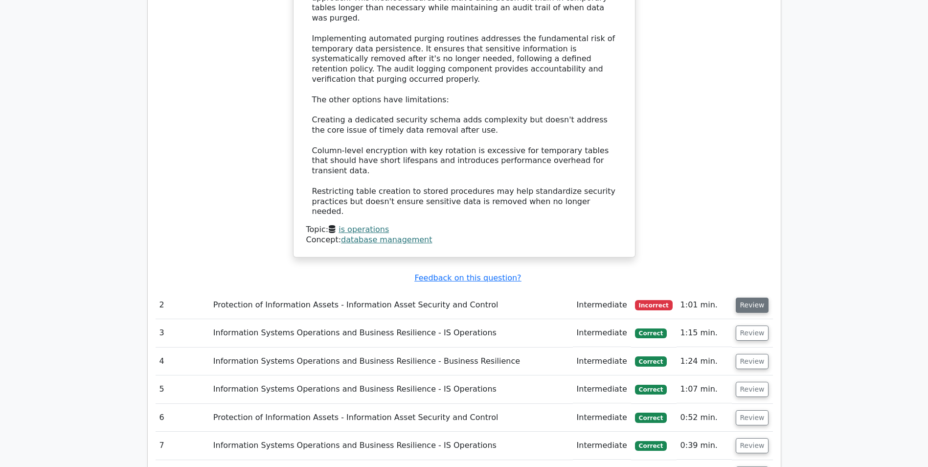
click at [762, 297] on button "Review" at bounding box center [752, 304] width 33 height 15
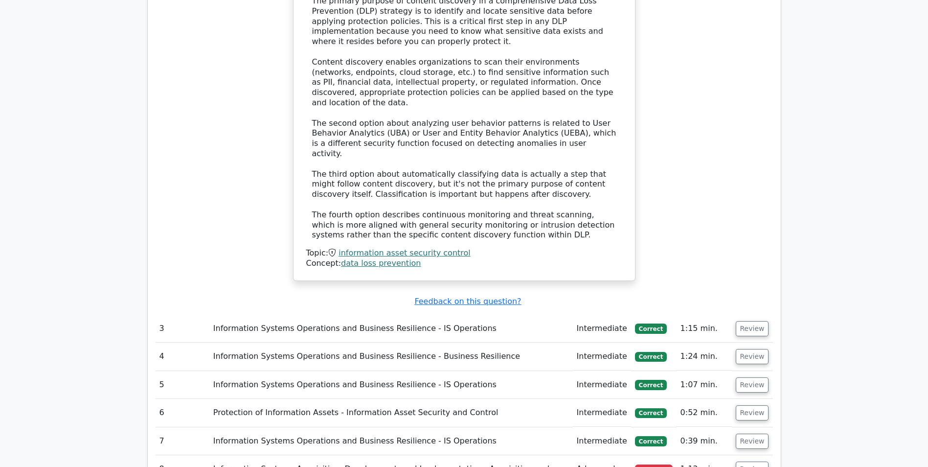
scroll to position [1663, 0]
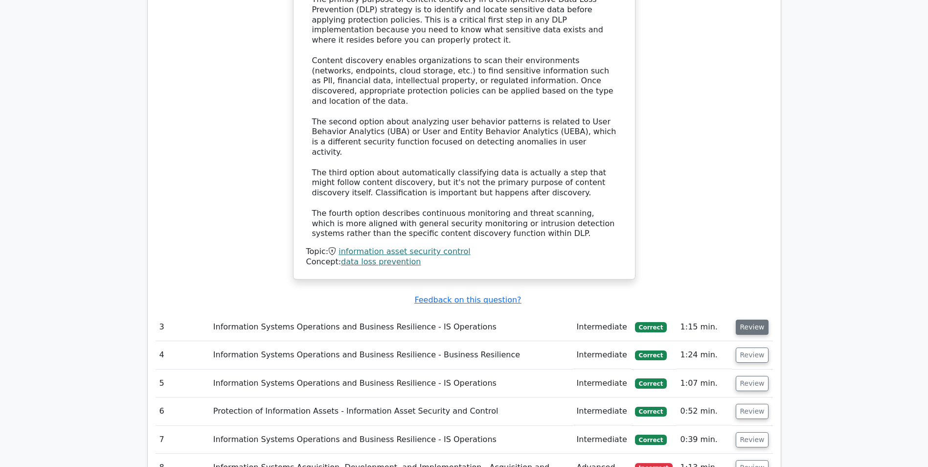
click at [746, 319] on button "Review" at bounding box center [752, 326] width 33 height 15
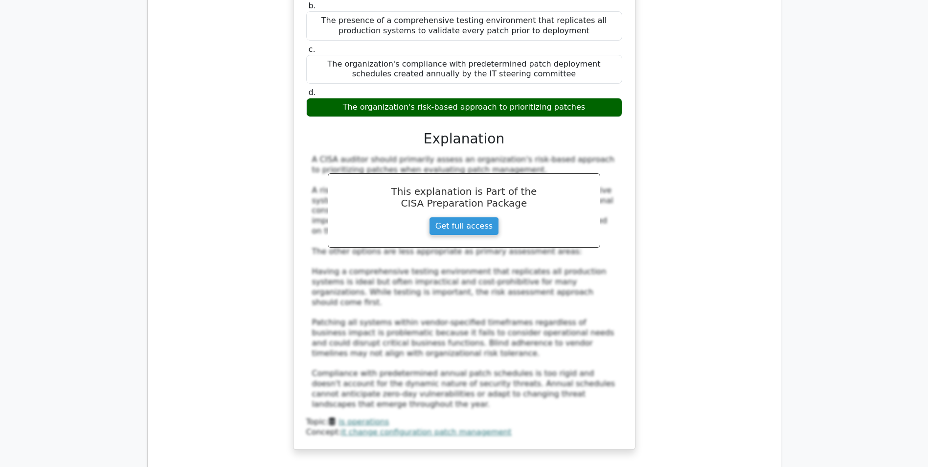
scroll to position [2201, 0]
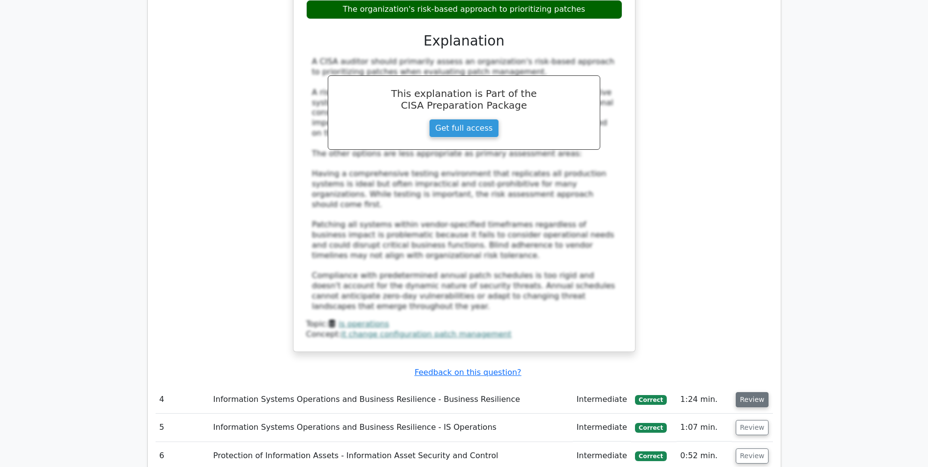
click at [745, 392] on button "Review" at bounding box center [752, 399] width 33 height 15
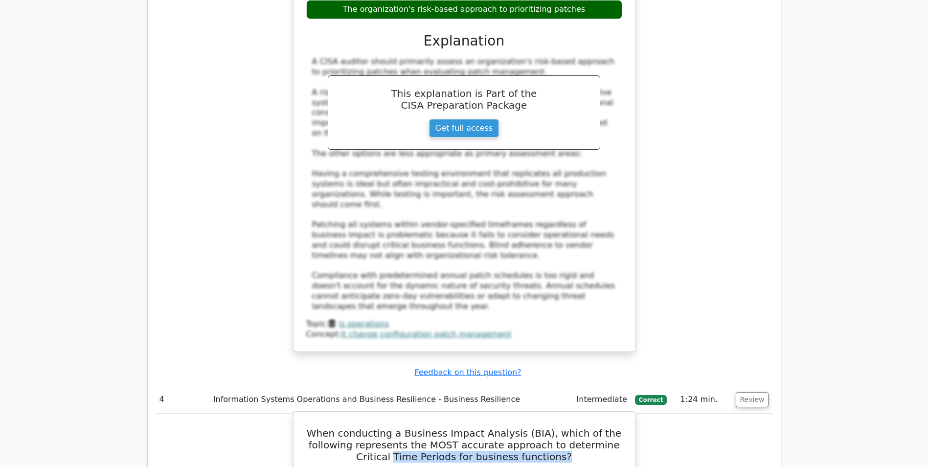
drag, startPoint x: 546, startPoint y: 291, endPoint x: 386, endPoint y: 293, distance: 160.4
click at [386, 427] on h5 "When conducting a Business Impact Analysis (BIA), which of the following repres…" at bounding box center [464, 444] width 318 height 35
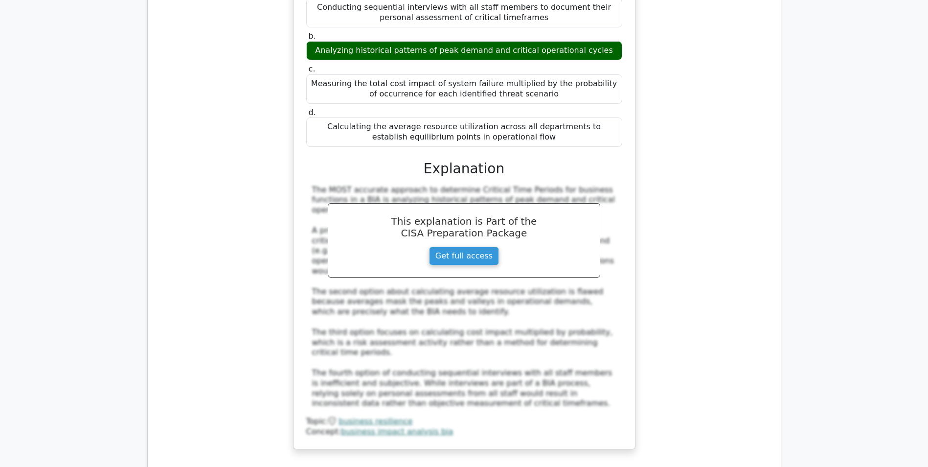
scroll to position [2739, 0]
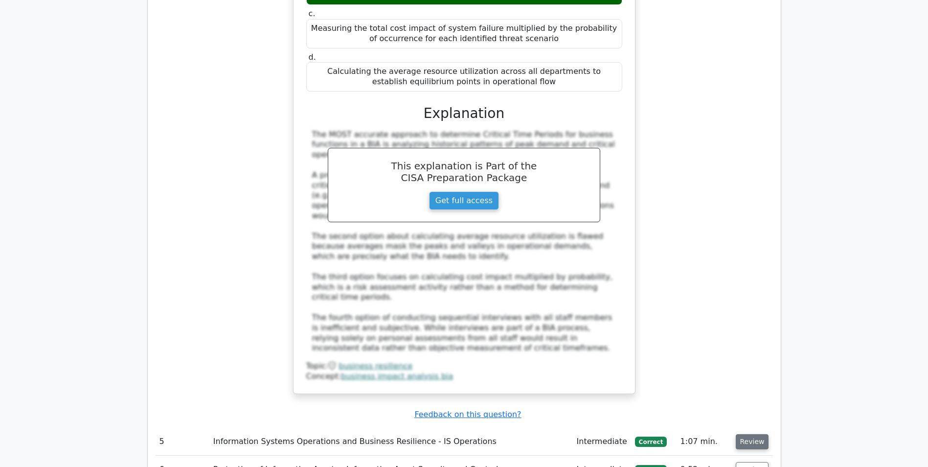
click at [742, 434] on button "Review" at bounding box center [752, 441] width 33 height 15
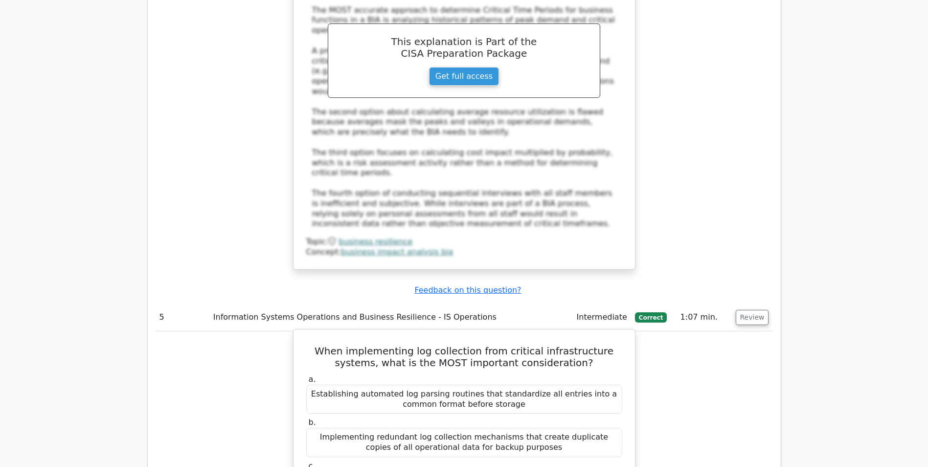
scroll to position [2885, 0]
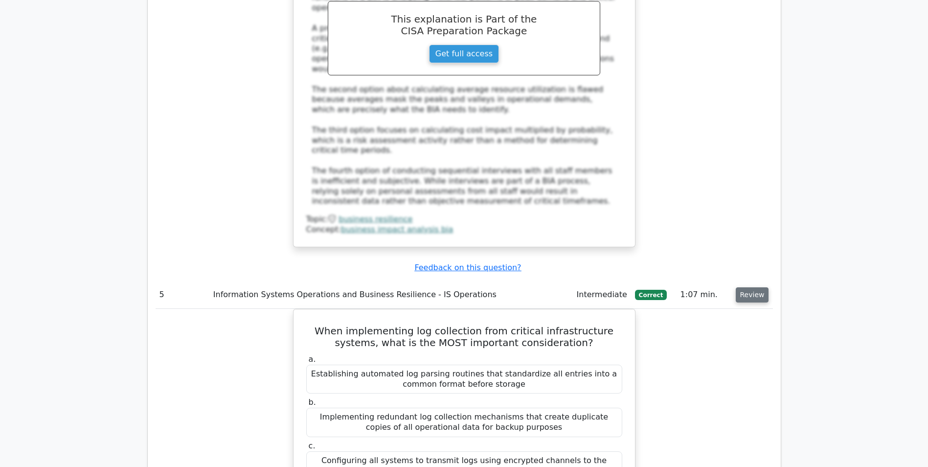
click at [751, 287] on button "Review" at bounding box center [752, 294] width 33 height 15
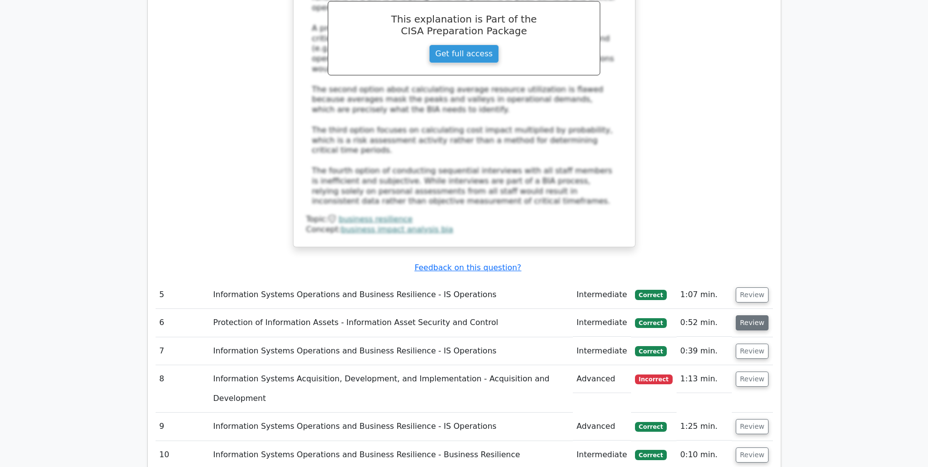
click at [744, 315] on button "Review" at bounding box center [752, 322] width 33 height 15
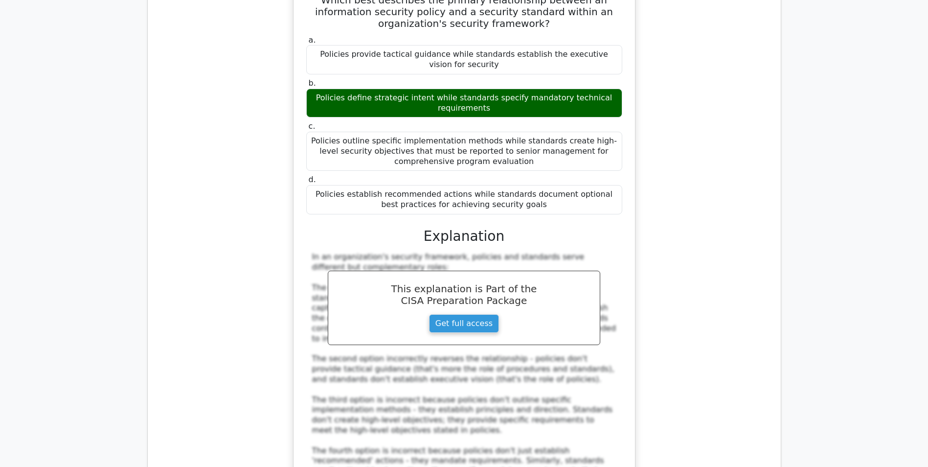
scroll to position [3423, 0]
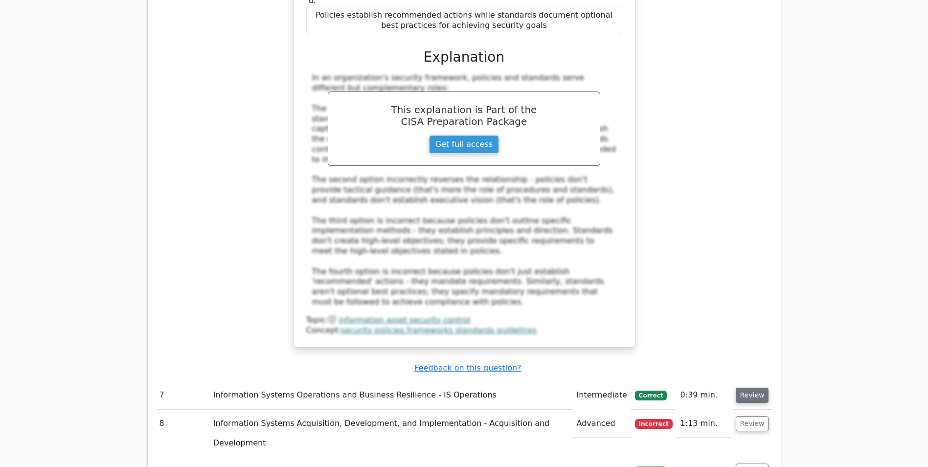
click at [759, 387] on button "Review" at bounding box center [752, 394] width 33 height 15
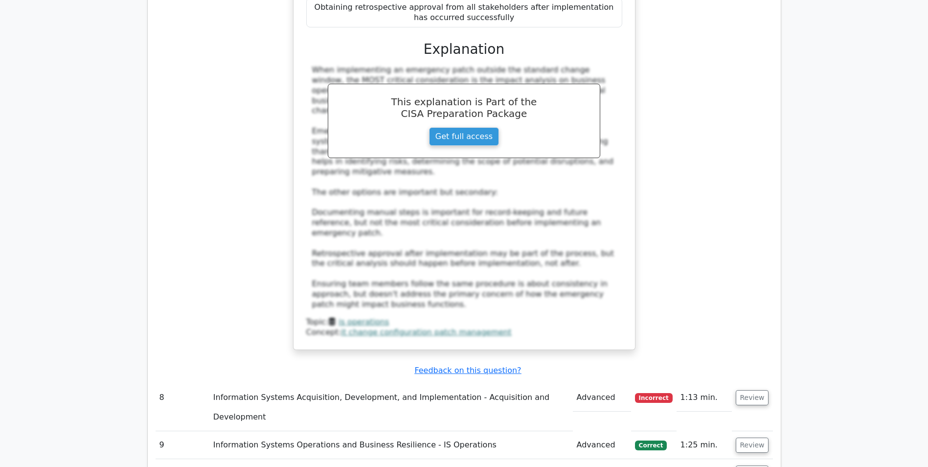
scroll to position [4010, 0]
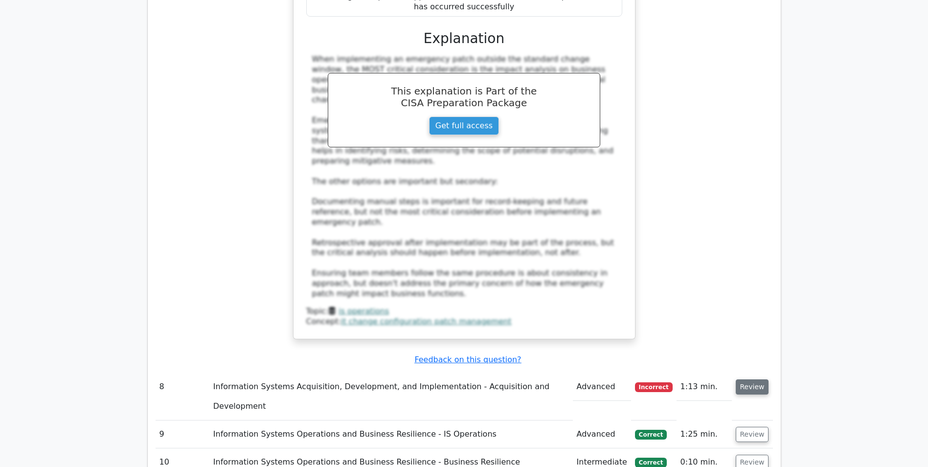
click at [750, 379] on button "Review" at bounding box center [752, 386] width 33 height 15
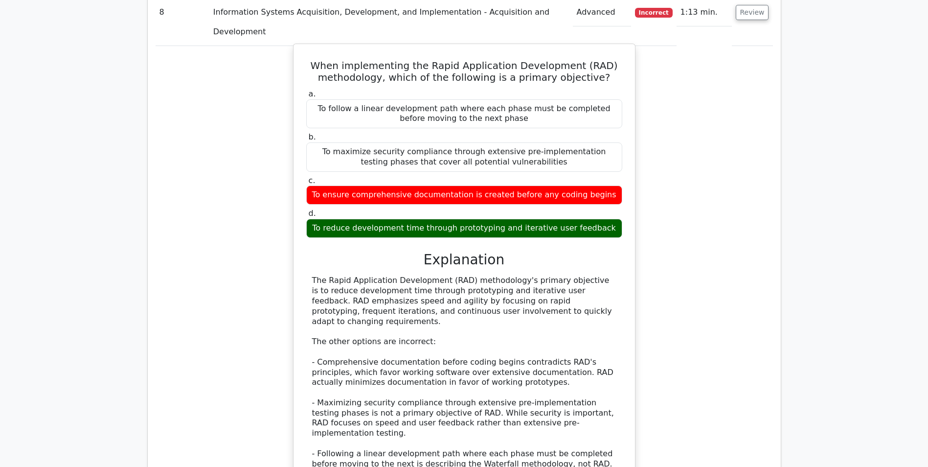
scroll to position [4401, 0]
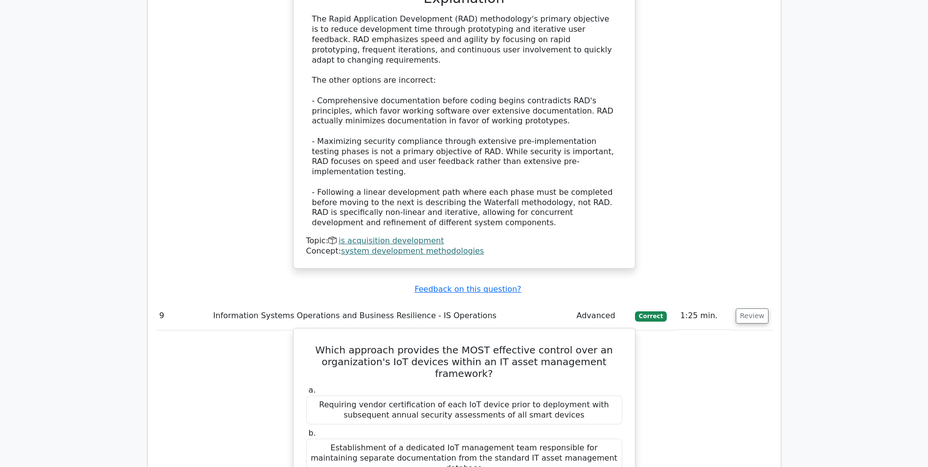
scroll to position [4665, 0]
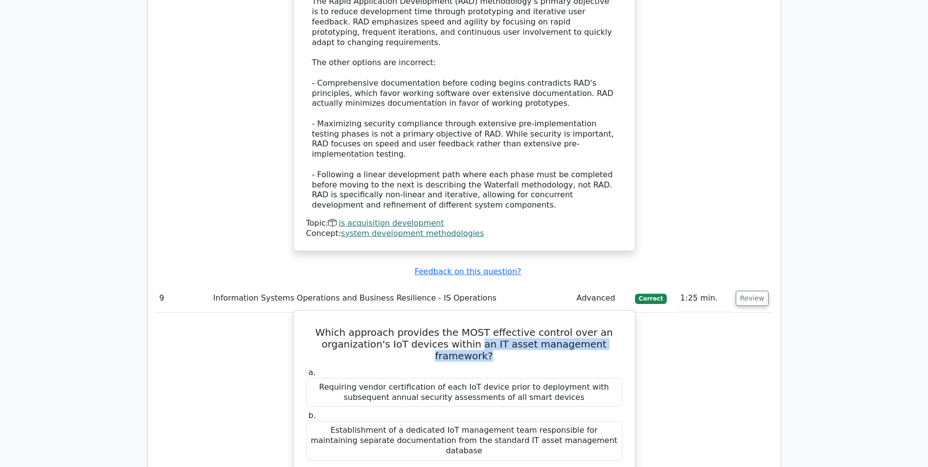
drag, startPoint x: 456, startPoint y: 71, endPoint x: 619, endPoint y: 67, distance: 162.9
click at [619, 326] on h5 "Which approach provides the MOST effective control over an organization's IoT d…" at bounding box center [464, 343] width 318 height 35
click at [468, 367] on label "a. Requiring vendor certification of each IoT device prior to deployment with s…" at bounding box center [464, 386] width 316 height 39
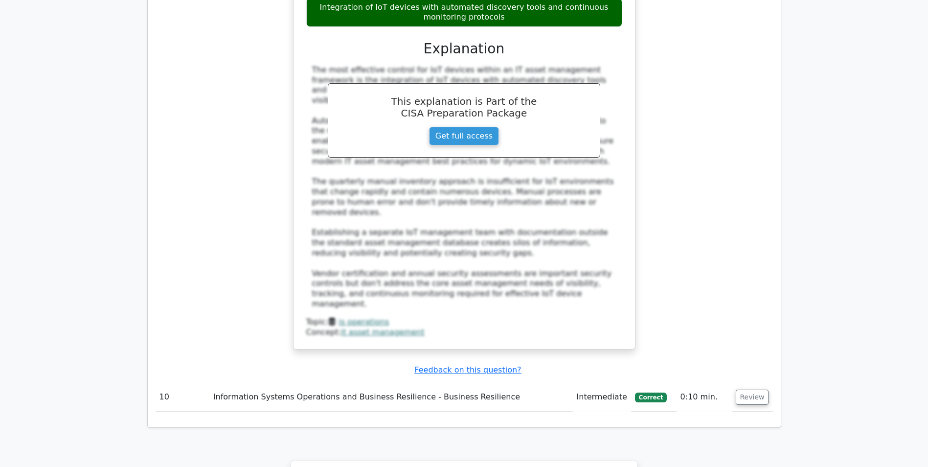
scroll to position [5203, 0]
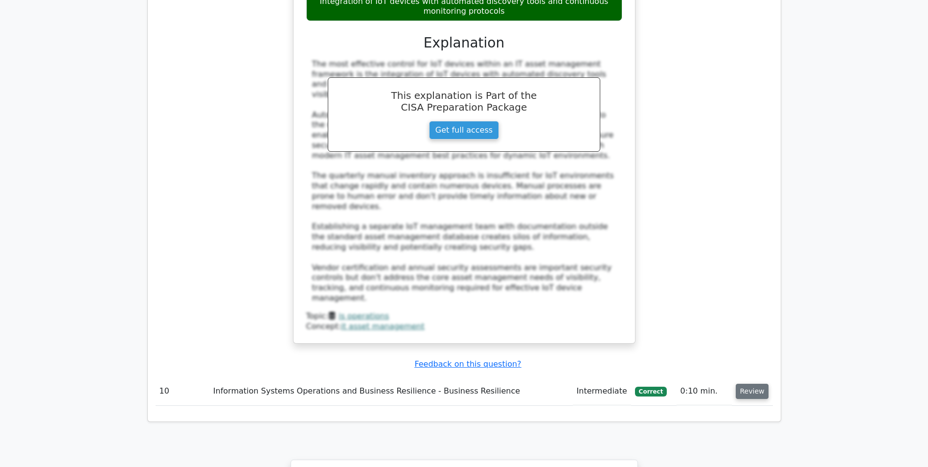
click at [739, 383] on button "Review" at bounding box center [752, 390] width 33 height 15
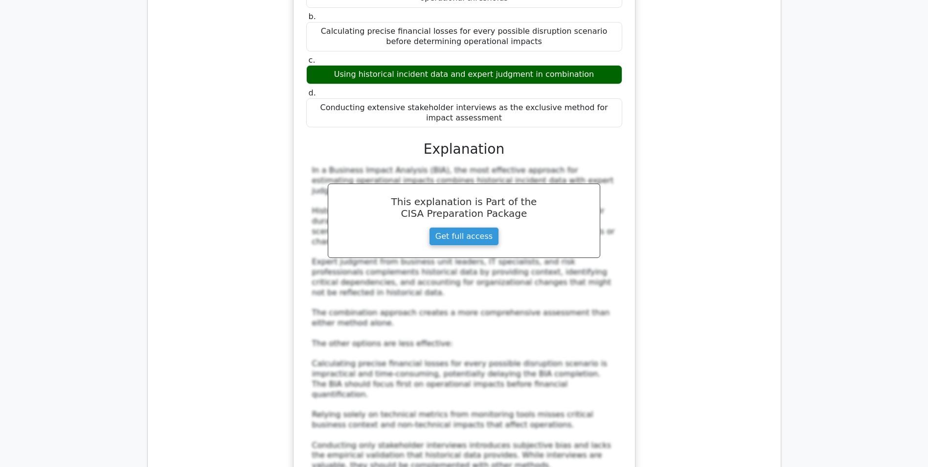
scroll to position [5852, 0]
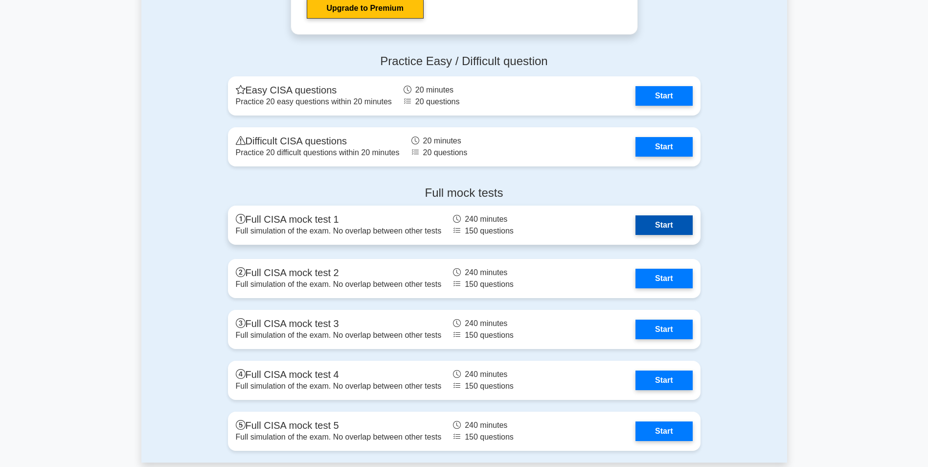
scroll to position [1663, 0]
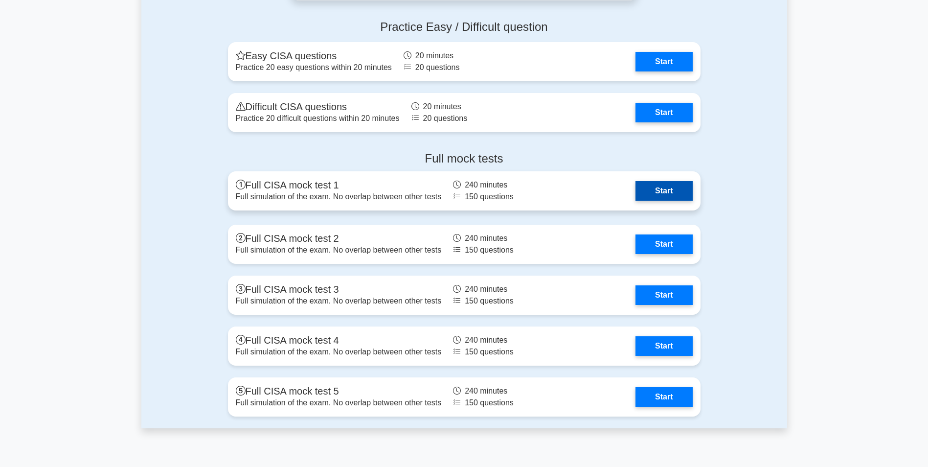
click at [662, 188] on link "Start" at bounding box center [663, 191] width 57 height 20
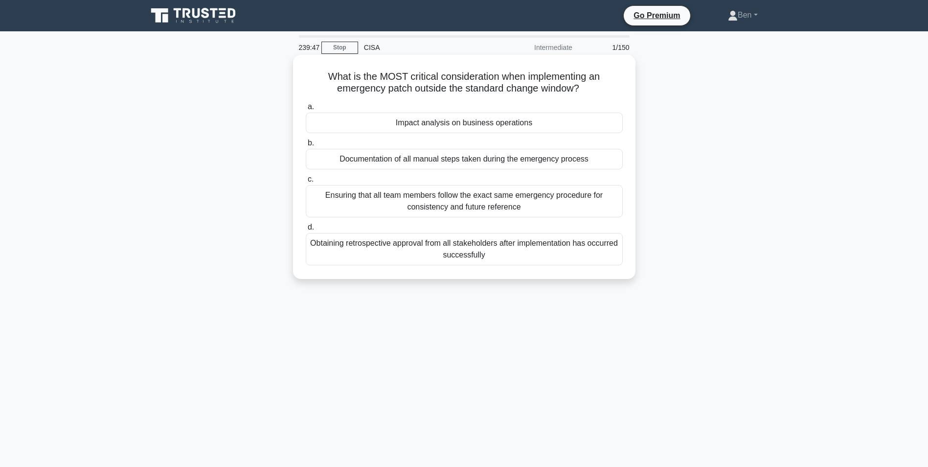
click at [441, 124] on div "Impact analysis on business operations" at bounding box center [464, 122] width 317 height 21
click at [306, 110] on input "a. Impact analysis on business operations" at bounding box center [306, 107] width 0 height 6
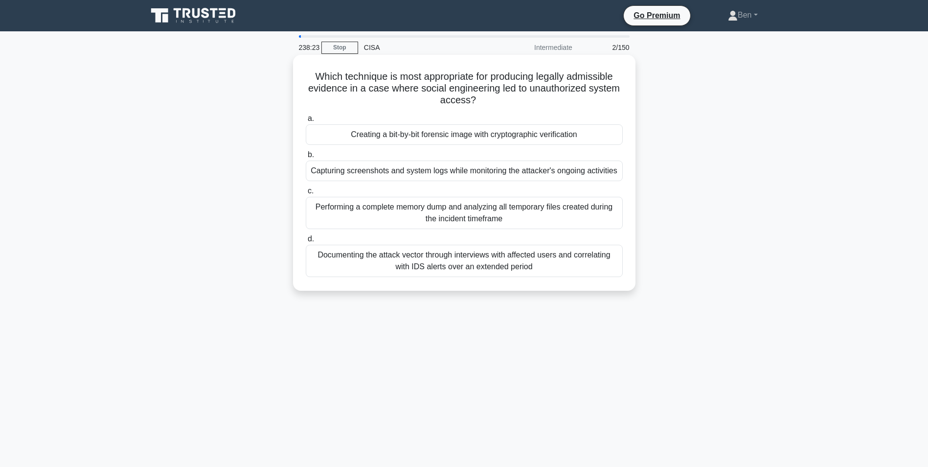
click at [511, 259] on div "Documenting the attack vector through interviews with affected users and correl…" at bounding box center [464, 261] width 317 height 32
click at [306, 242] on input "d. Documenting the attack vector through interviews with affected users and cor…" at bounding box center [306, 239] width 0 height 6
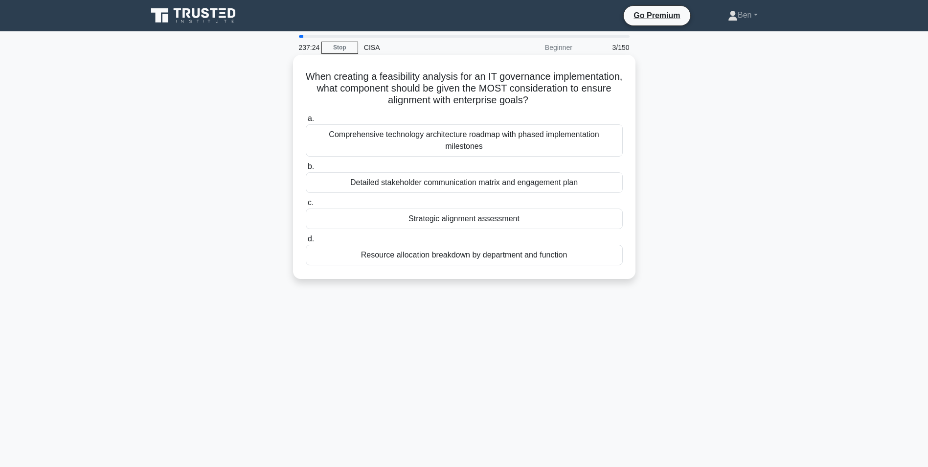
click at [460, 183] on div "Detailed stakeholder communication matrix and engagement plan" at bounding box center [464, 182] width 317 height 21
click at [306, 170] on input "b. Detailed stakeholder communication matrix and engagement plan" at bounding box center [306, 166] width 0 height 6
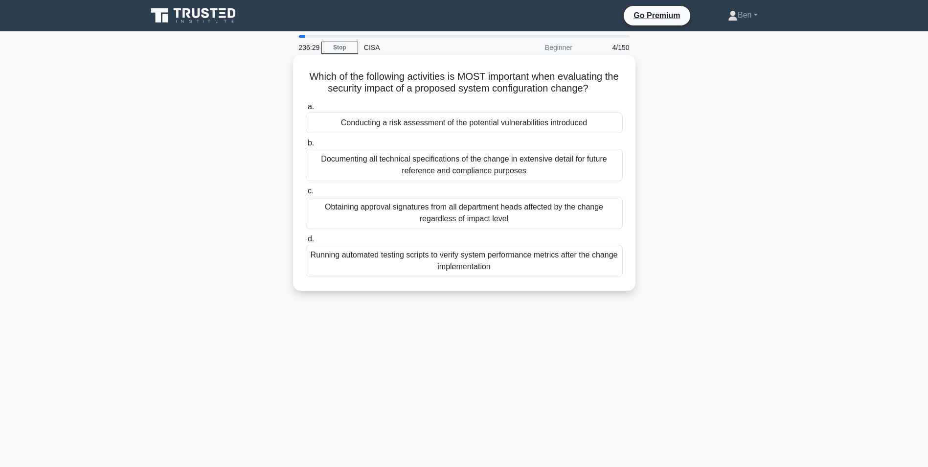
click at [439, 122] on div "Conducting a risk assessment of the potential vulnerabilities introduced" at bounding box center [464, 122] width 317 height 21
click at [306, 110] on input "a. Conducting a risk assessment of the potential vulnerabilities introduced" at bounding box center [306, 107] width 0 height 6
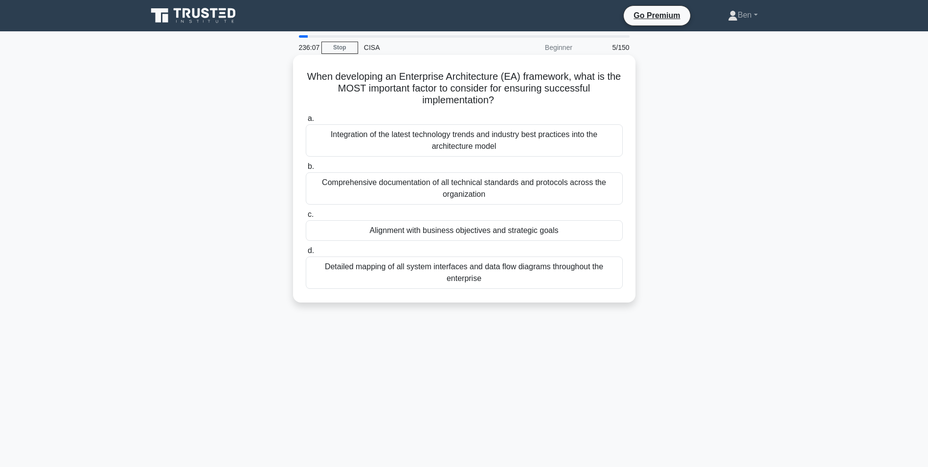
click at [491, 230] on div "Alignment with business objectives and strategic goals" at bounding box center [464, 230] width 317 height 21
click at [306, 218] on input "c. Alignment with business objectives and strategic goals" at bounding box center [306, 214] width 0 height 6
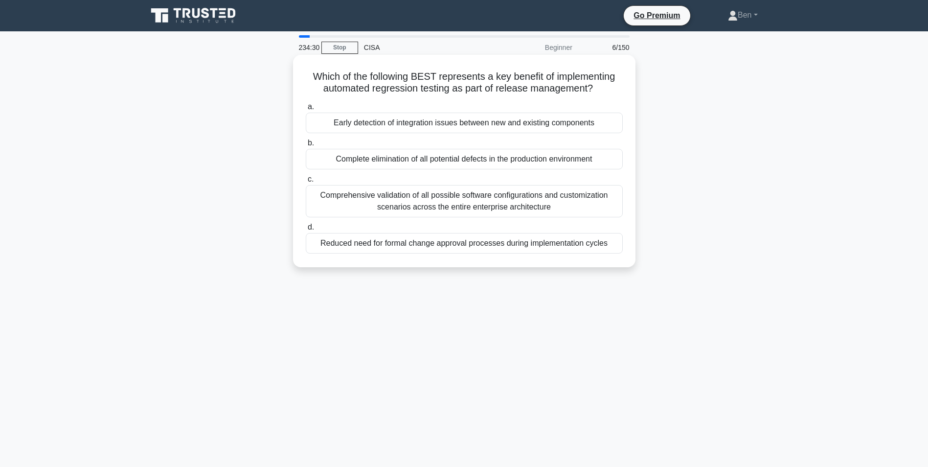
click at [536, 125] on div "Early detection of integration issues between new and existing components" at bounding box center [464, 122] width 317 height 21
click at [306, 110] on input "a. Early detection of integration issues between new and existing components" at bounding box center [306, 107] width 0 height 6
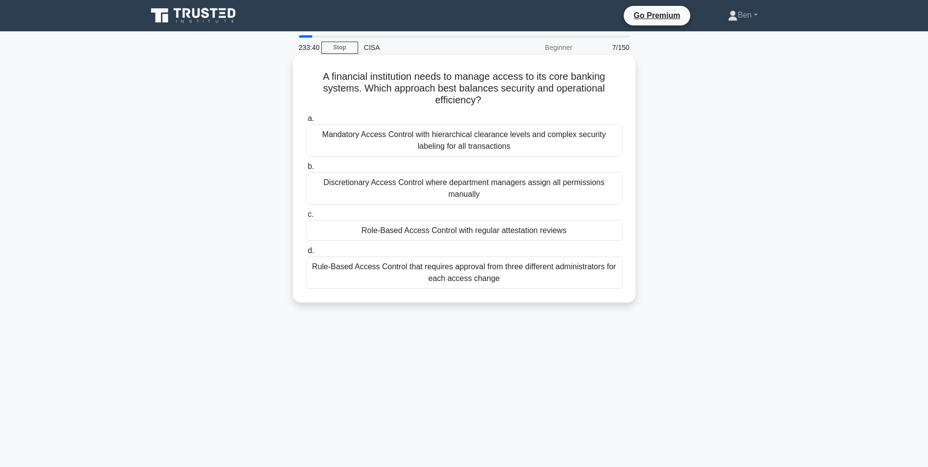
click at [464, 230] on div "Role-Based Access Control with regular attestation reviews" at bounding box center [464, 230] width 317 height 21
click at [306, 218] on input "c. Role-Based Access Control with regular attestation reviews" at bounding box center [306, 214] width 0 height 6
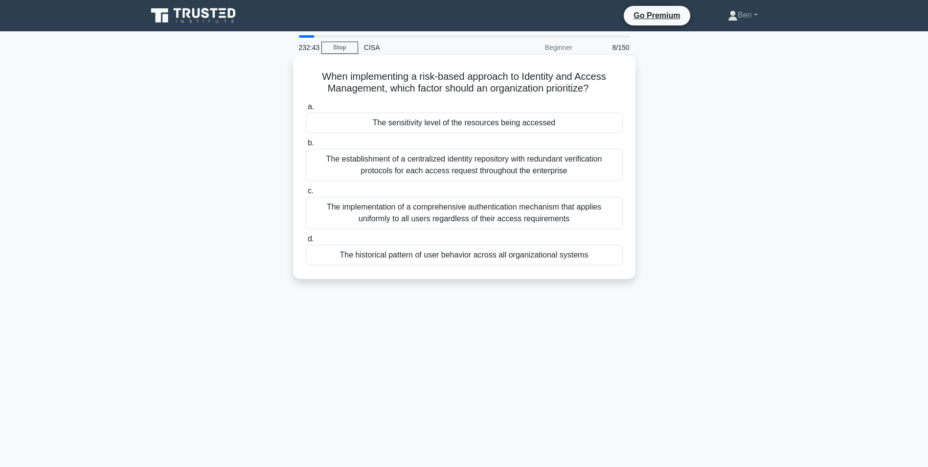
click at [448, 123] on div "The sensitivity level of the resources being accessed" at bounding box center [464, 122] width 317 height 21
click at [306, 110] on input "a. The sensitivity level of the resources being accessed" at bounding box center [306, 107] width 0 height 6
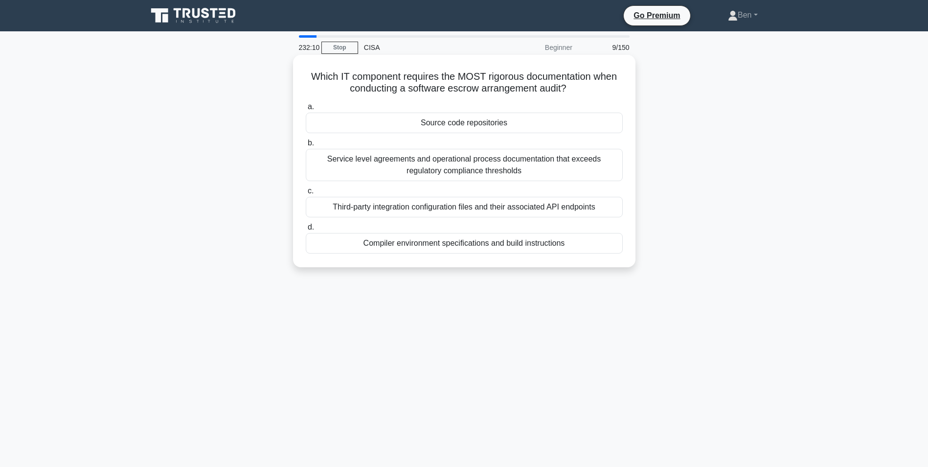
click at [493, 122] on div "Source code repositories" at bounding box center [464, 122] width 317 height 21
click at [306, 110] on input "a. Source code repositories" at bounding box center [306, 107] width 0 height 6
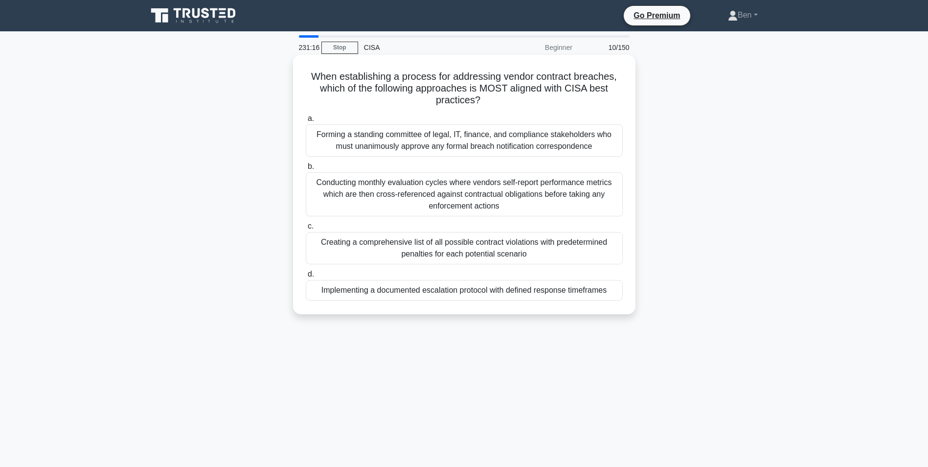
drag, startPoint x: 508, startPoint y: 248, endPoint x: 410, endPoint y: 256, distance: 98.1
click at [410, 256] on div "Creating a comprehensive list of all possible contract violations with predeter…" at bounding box center [464, 248] width 317 height 32
click at [306, 229] on input "c. Creating a comprehensive list of all possible contract violations with prede…" at bounding box center [306, 226] width 0 height 6
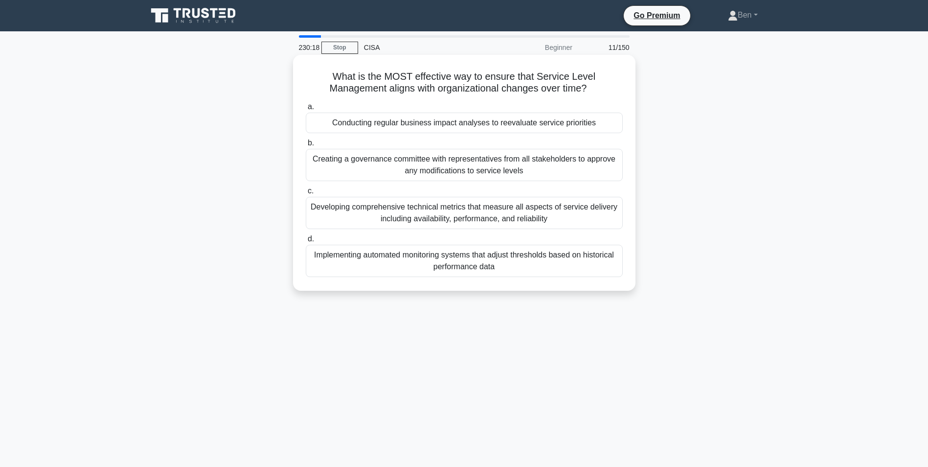
click at [380, 123] on div "Conducting regular business impact analyses to reevaluate service priorities" at bounding box center [464, 122] width 317 height 21
click at [306, 110] on input "a. Conducting regular business impact analyses to reevaluate service priorities" at bounding box center [306, 107] width 0 height 6
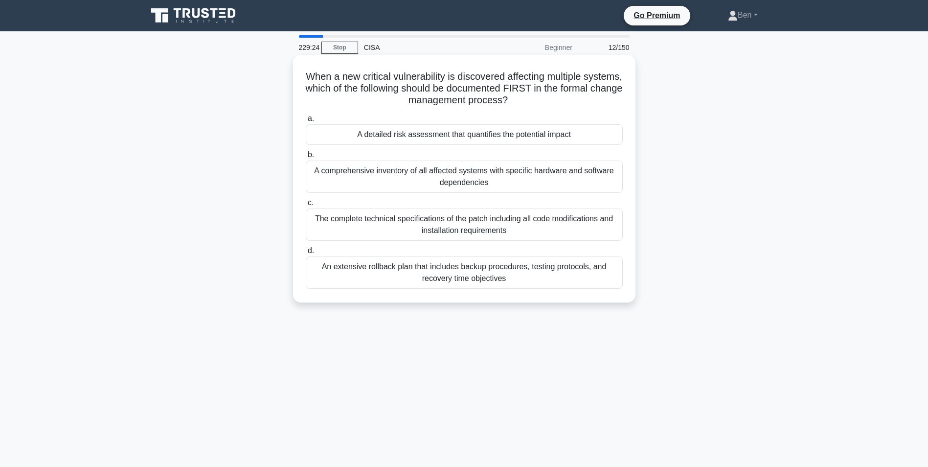
click at [485, 173] on div "A comprehensive inventory of all affected systems with specific hardware and so…" at bounding box center [464, 176] width 317 height 32
click at [306, 158] on input "b. A comprehensive inventory of all affected systems with specific hardware and…" at bounding box center [306, 155] width 0 height 6
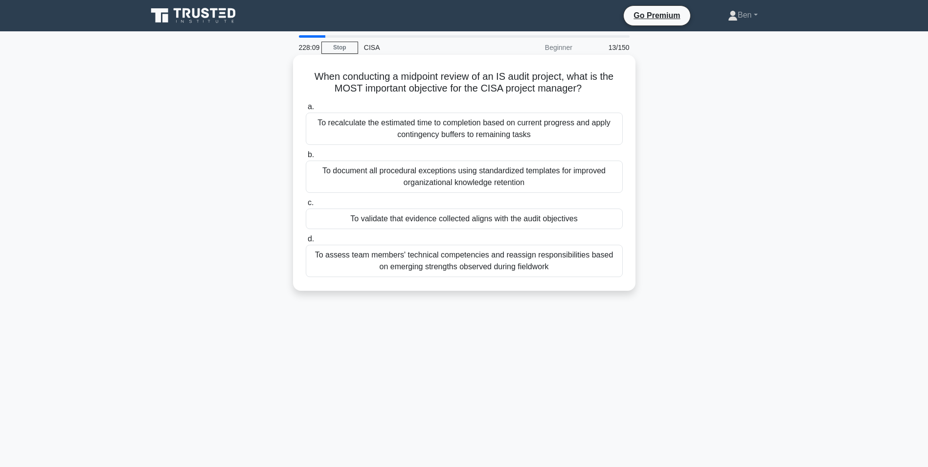
click at [524, 221] on div "To validate that evidence collected aligns with the audit objectives" at bounding box center [464, 218] width 317 height 21
click at [306, 206] on input "c. To validate that evidence collected aligns with the audit objectives" at bounding box center [306, 203] width 0 height 6
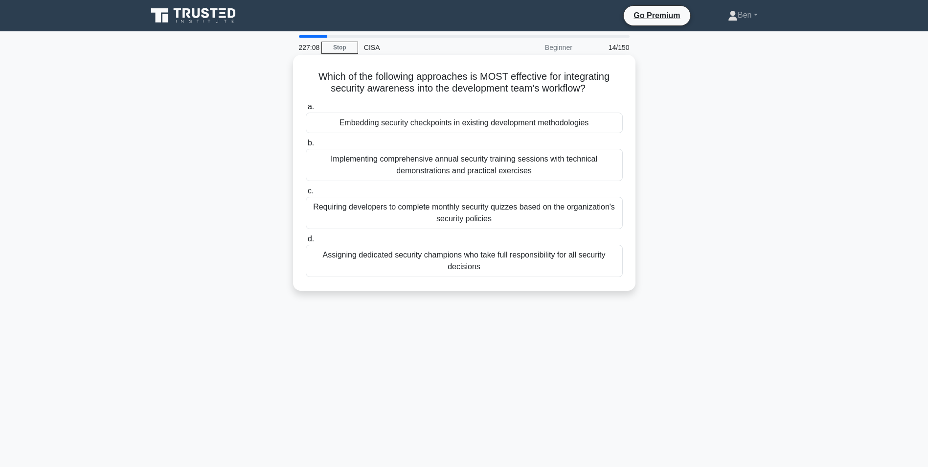
click at [503, 259] on div "Assigning dedicated security champions who take full responsibility for all sec…" at bounding box center [464, 261] width 317 height 32
click at [306, 242] on input "d. Assigning dedicated security champions who take full responsibility for all …" at bounding box center [306, 239] width 0 height 6
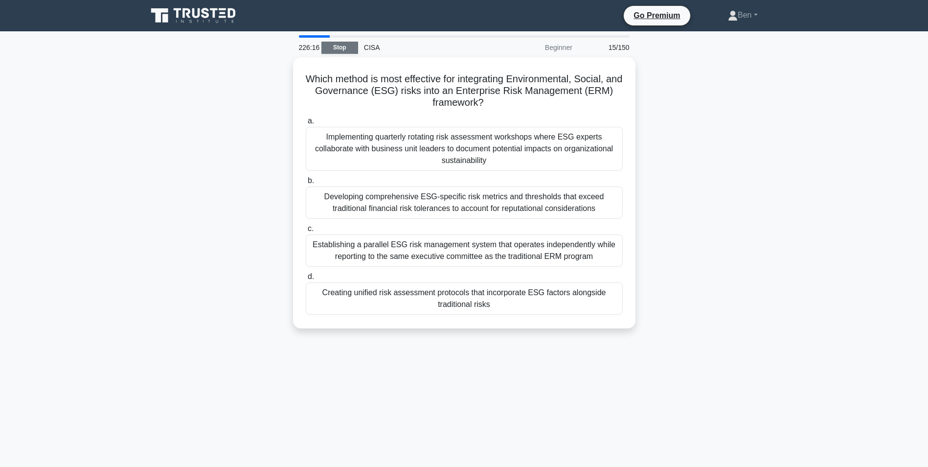
drag, startPoint x: 342, startPoint y: 49, endPoint x: 332, endPoint y: 47, distance: 10.4
click at [332, 47] on link "Stop" at bounding box center [339, 48] width 37 height 12
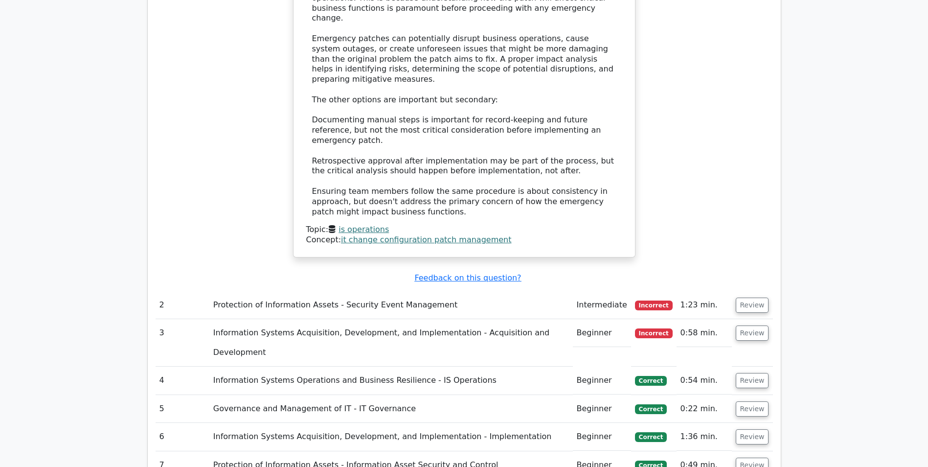
scroll to position [1174, 0]
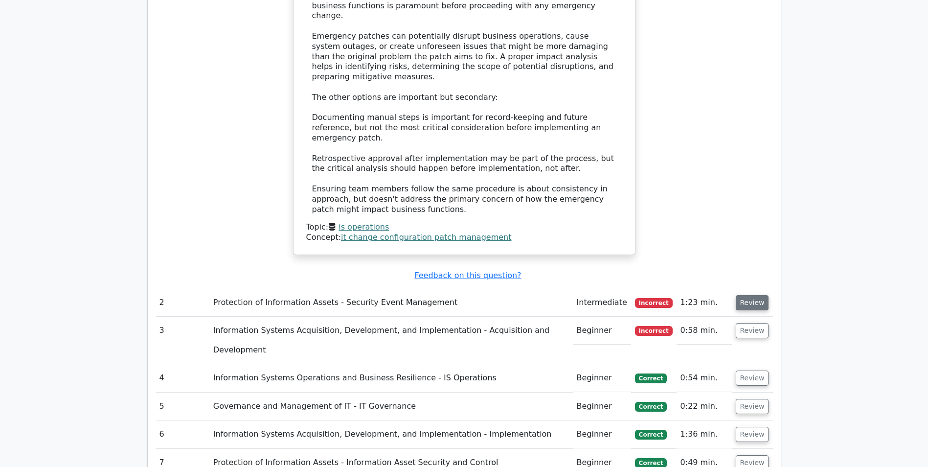
click at [741, 295] on button "Review" at bounding box center [752, 302] width 33 height 15
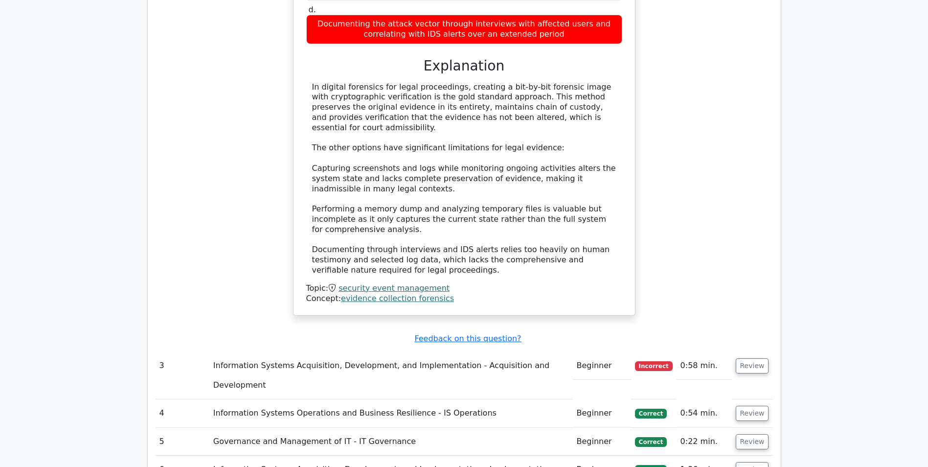
scroll to position [1663, 0]
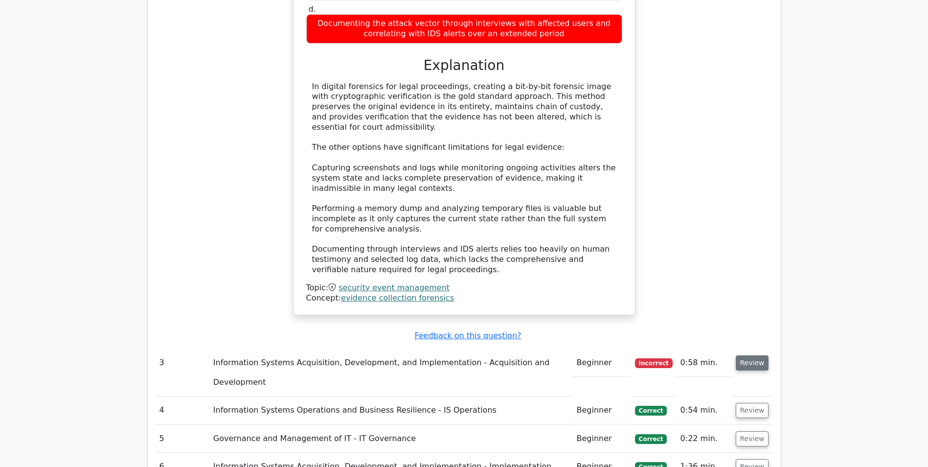
click at [754, 355] on button "Review" at bounding box center [752, 362] width 33 height 15
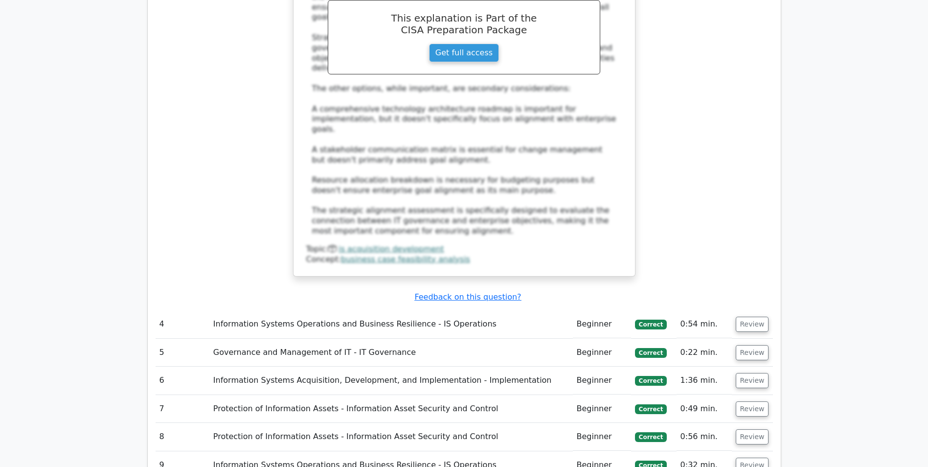
scroll to position [2396, 0]
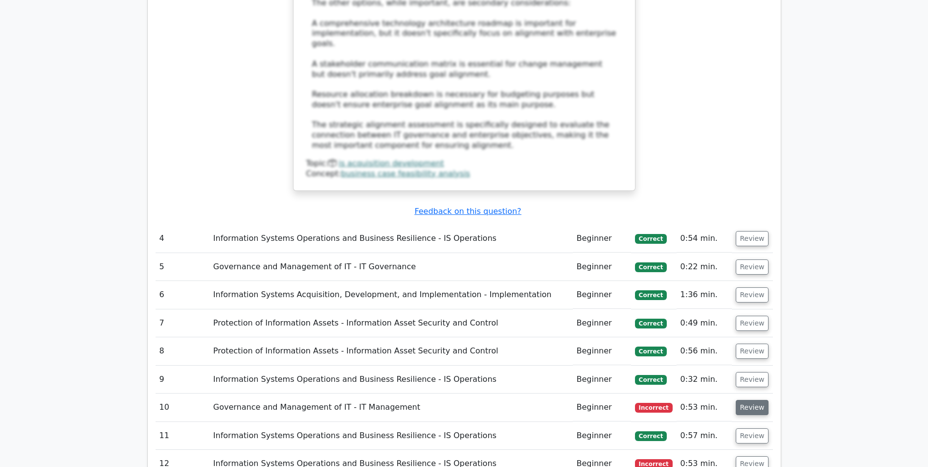
click at [745, 400] on button "Review" at bounding box center [752, 407] width 33 height 15
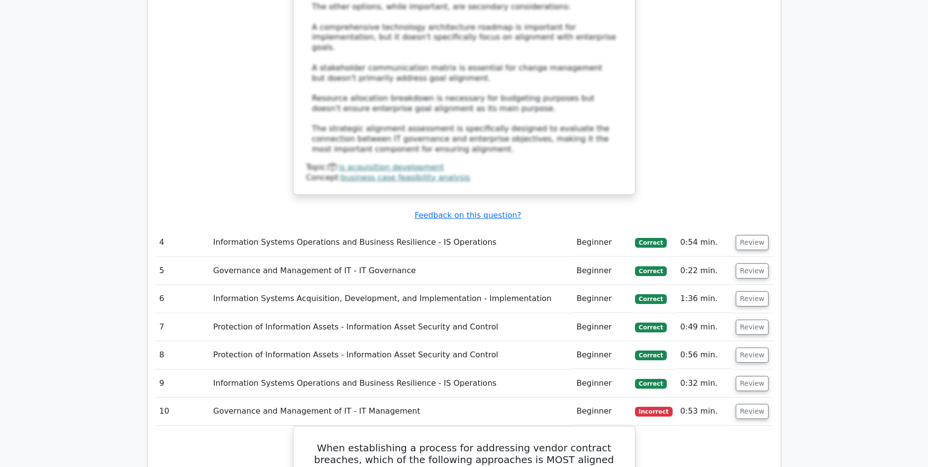
scroll to position [2445, 0]
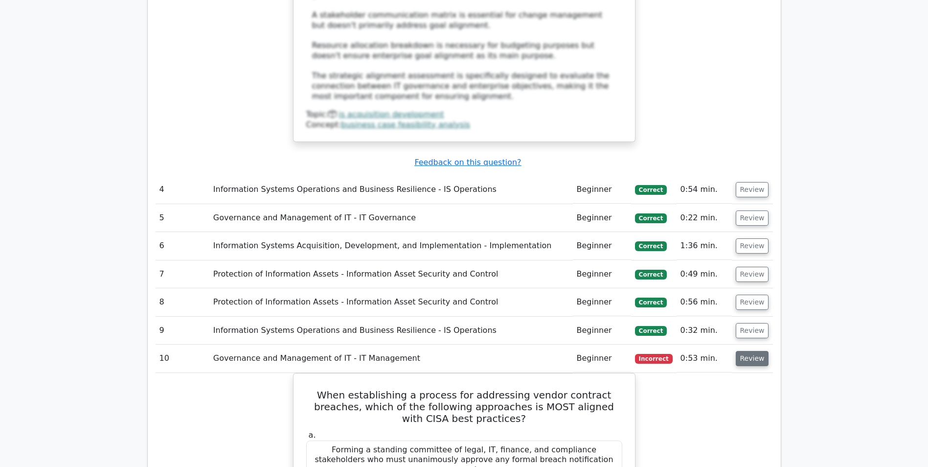
click at [757, 351] on button "Review" at bounding box center [752, 358] width 33 height 15
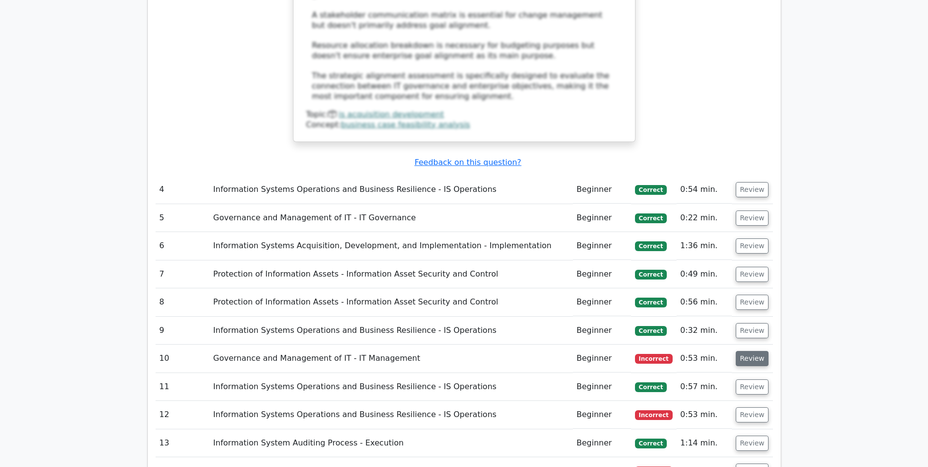
click at [757, 351] on button "Review" at bounding box center [752, 358] width 33 height 15
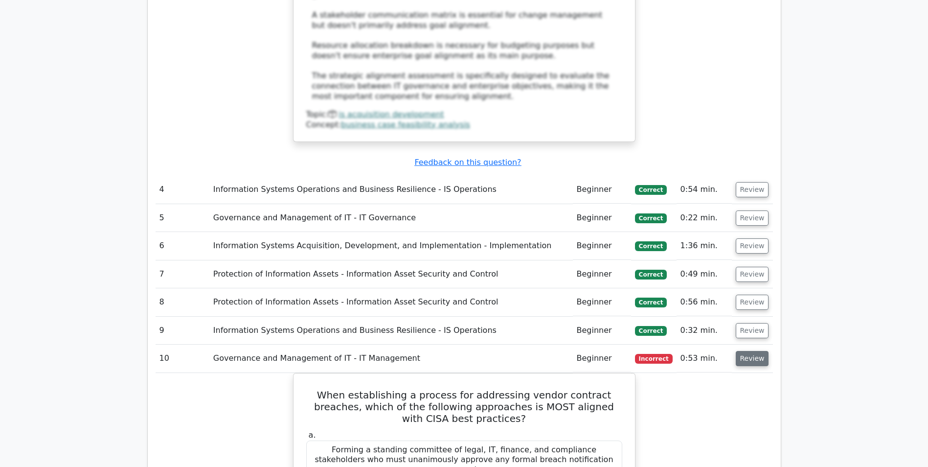
click at [757, 351] on button "Review" at bounding box center [752, 358] width 33 height 15
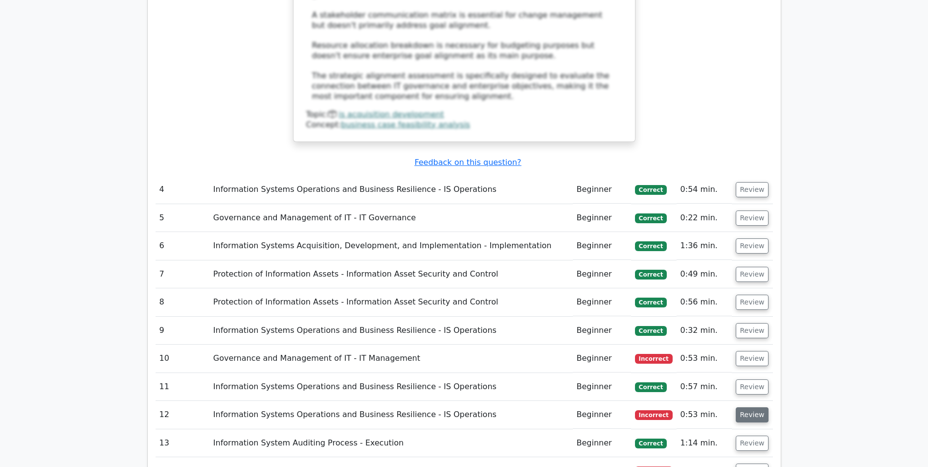
click at [755, 407] on button "Review" at bounding box center [752, 414] width 33 height 15
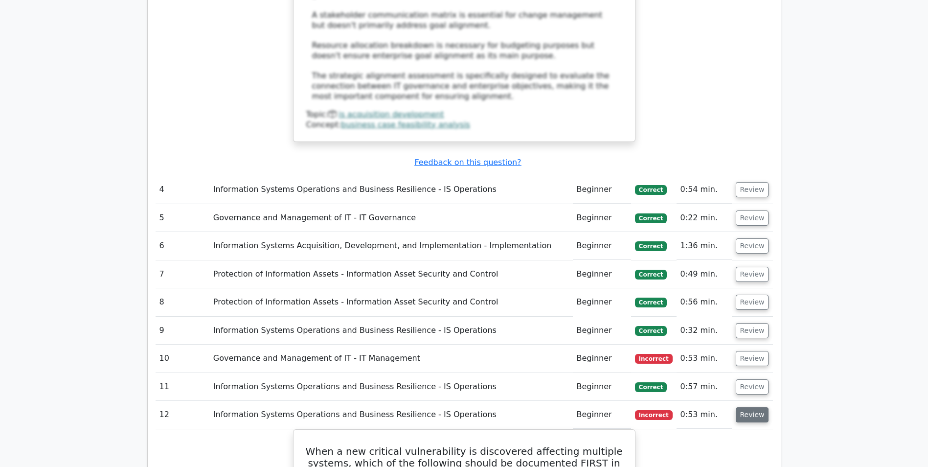
click at [755, 407] on button "Review" at bounding box center [752, 414] width 33 height 15
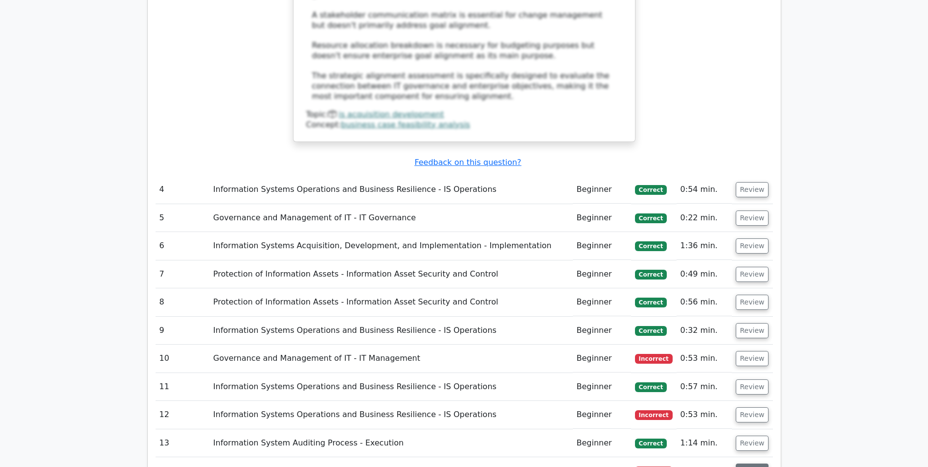
click at [756, 463] on button "Review" at bounding box center [752, 470] width 33 height 15
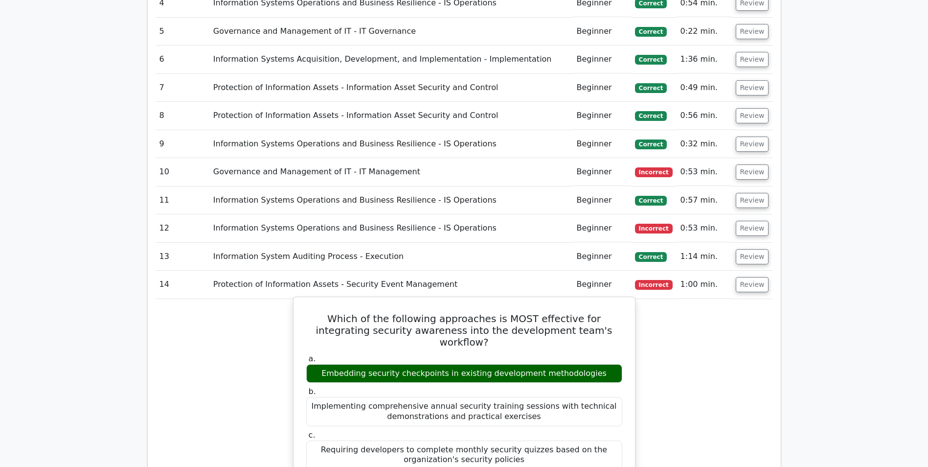
scroll to position [2649, 0]
